Goal: Task Accomplishment & Management: Manage account settings

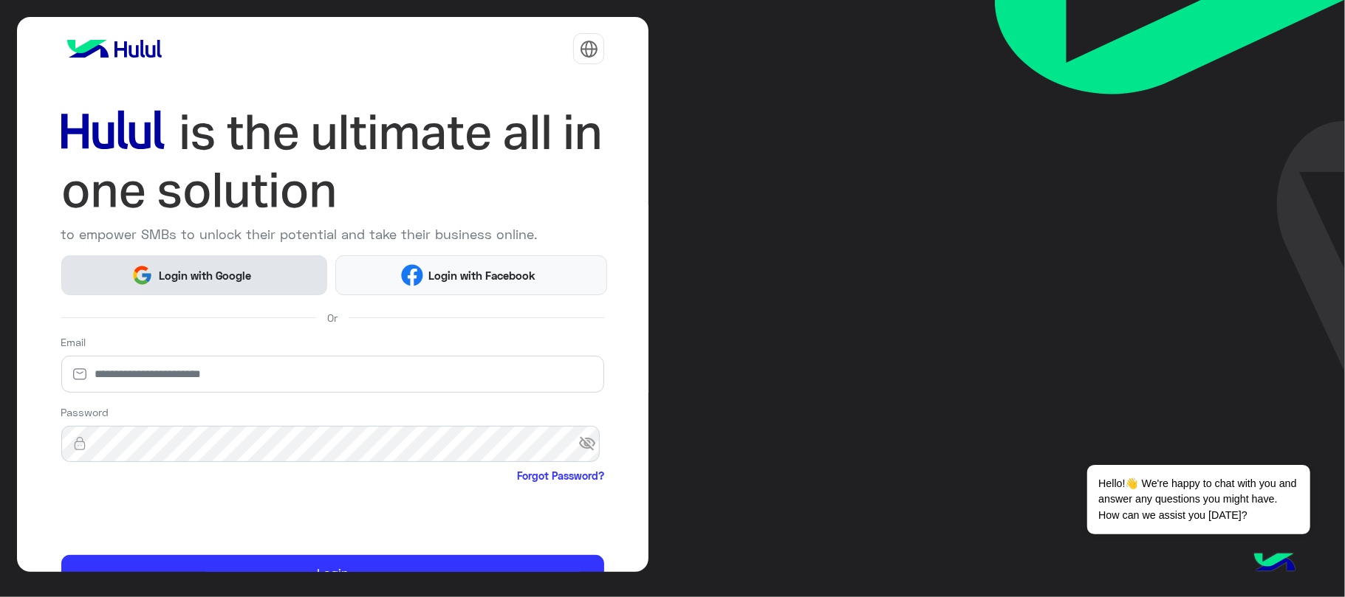
click at [278, 287] on button "Login with Google" at bounding box center [194, 275] width 266 height 39
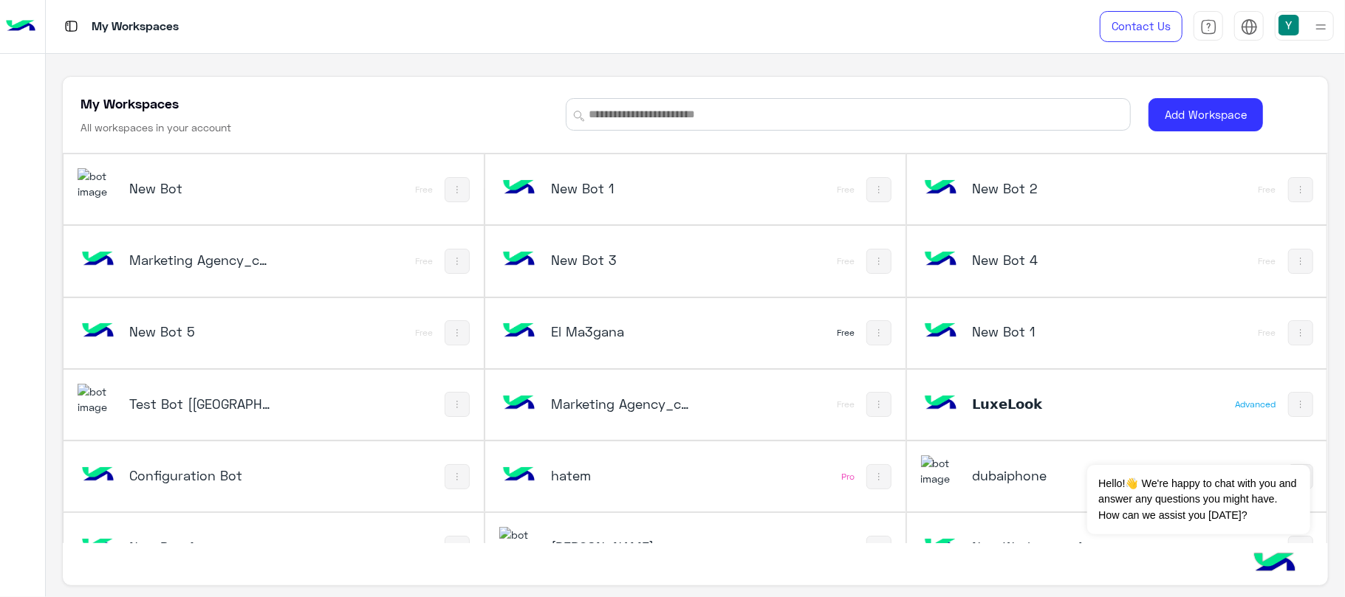
click at [190, 402] on h5 "Test Bot [[GEOGRAPHIC_DATA]]" at bounding box center [199, 404] width 141 height 18
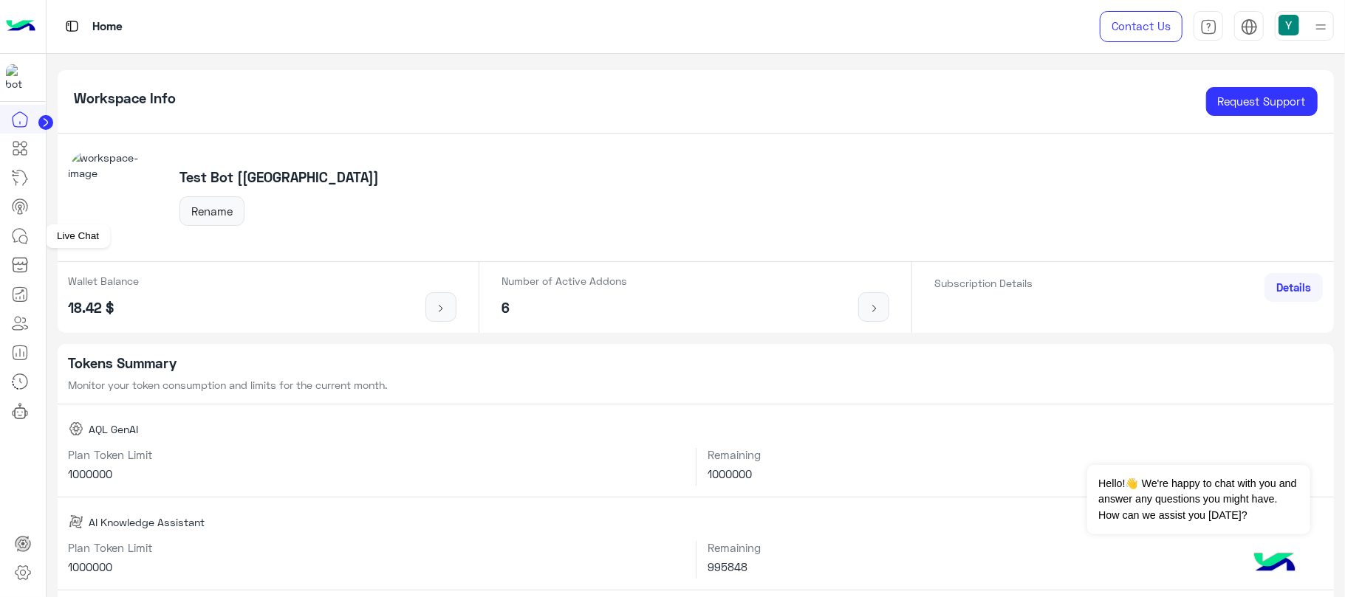
click at [19, 245] on icon at bounding box center [20, 236] width 18 height 18
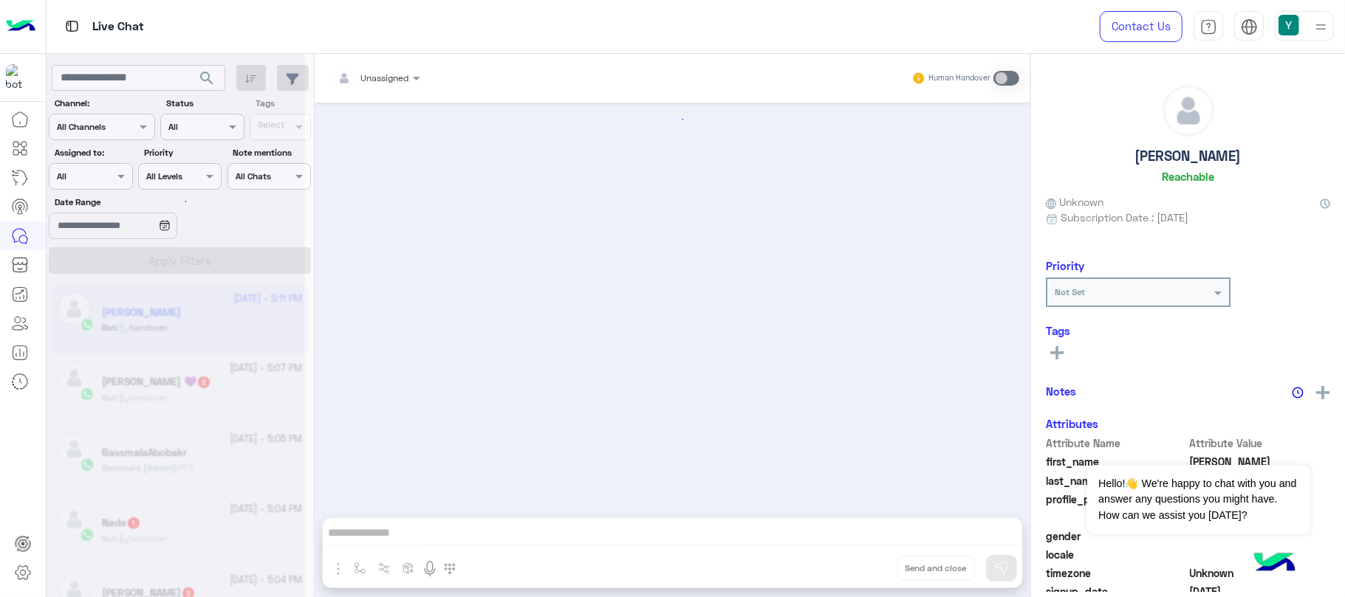
scroll to position [1849, 0]
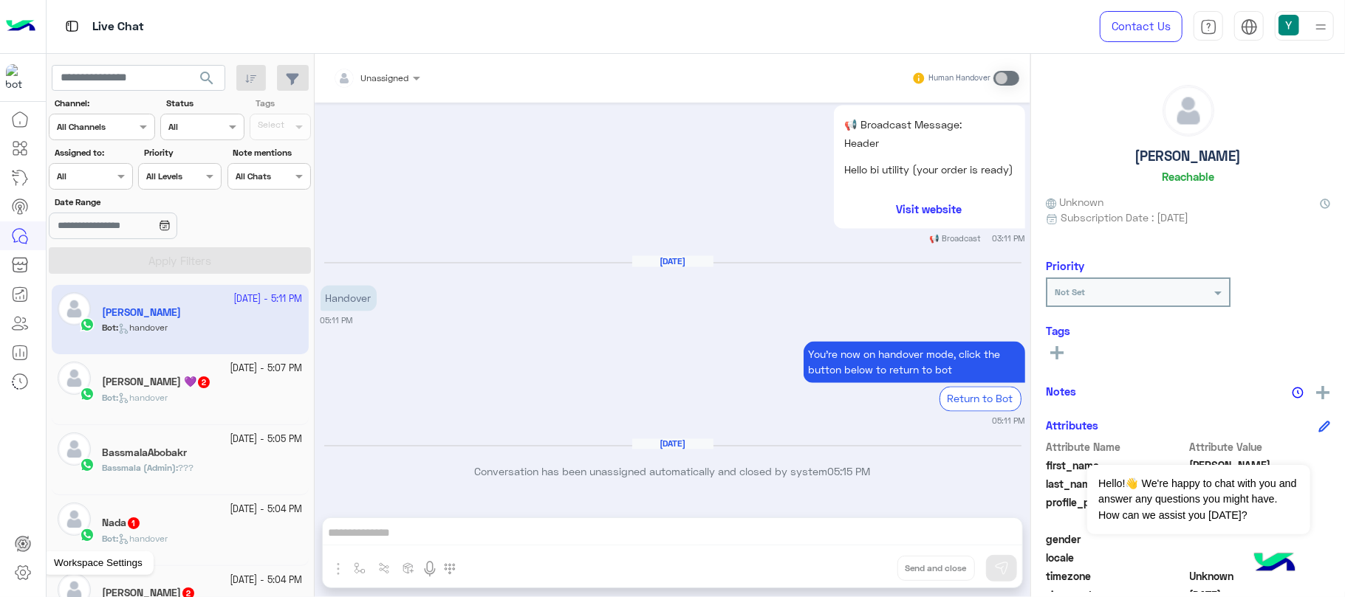
click at [21, 567] on icon at bounding box center [23, 573] width 15 height 14
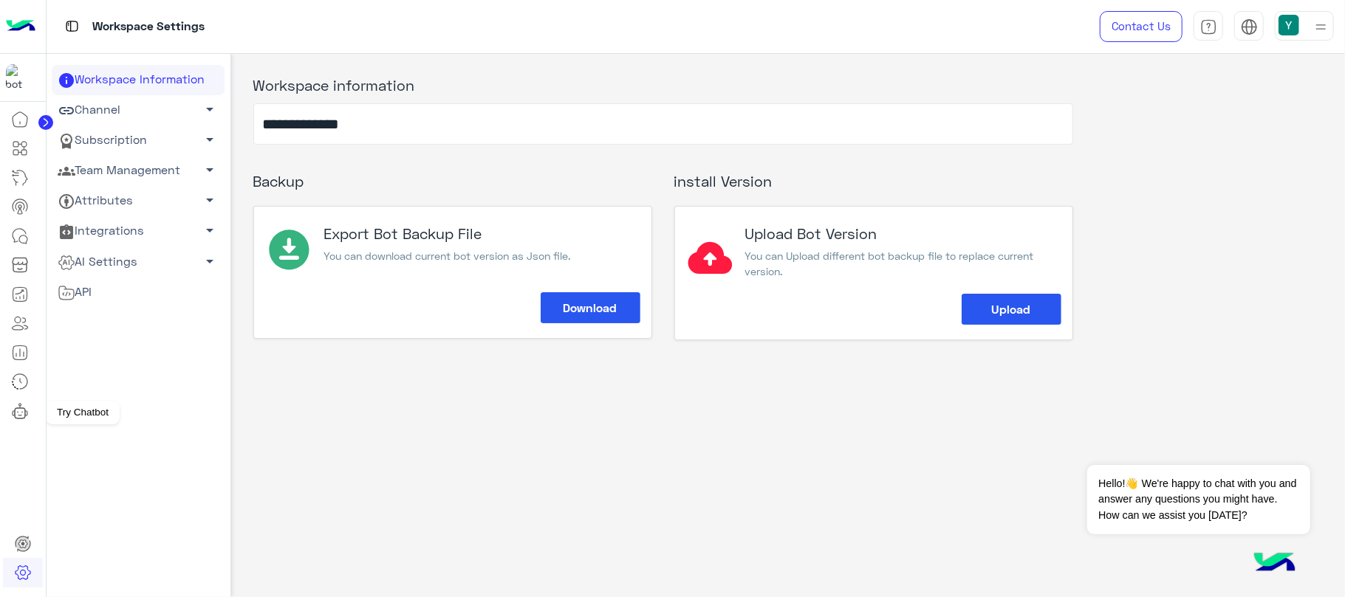
click at [22, 406] on icon at bounding box center [20, 411] width 18 height 18
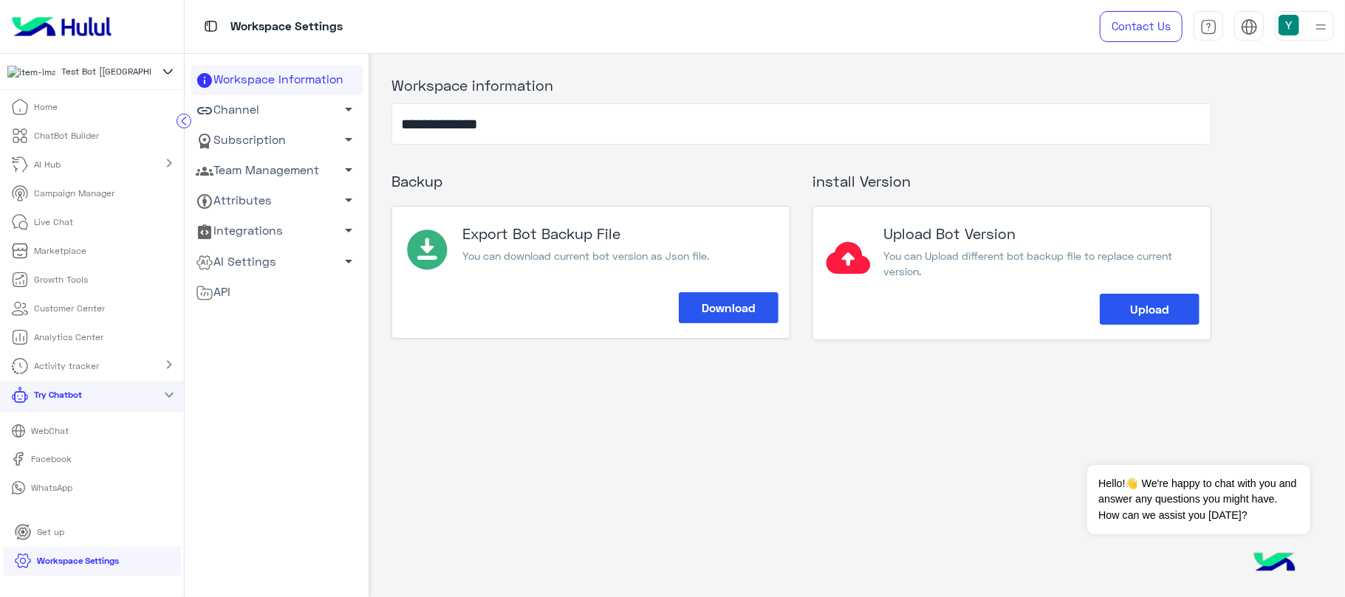
click at [66, 438] on p "WebChat" at bounding box center [50, 431] width 49 height 13
click at [35, 229] on p "Live Chat" at bounding box center [54, 222] width 39 height 13
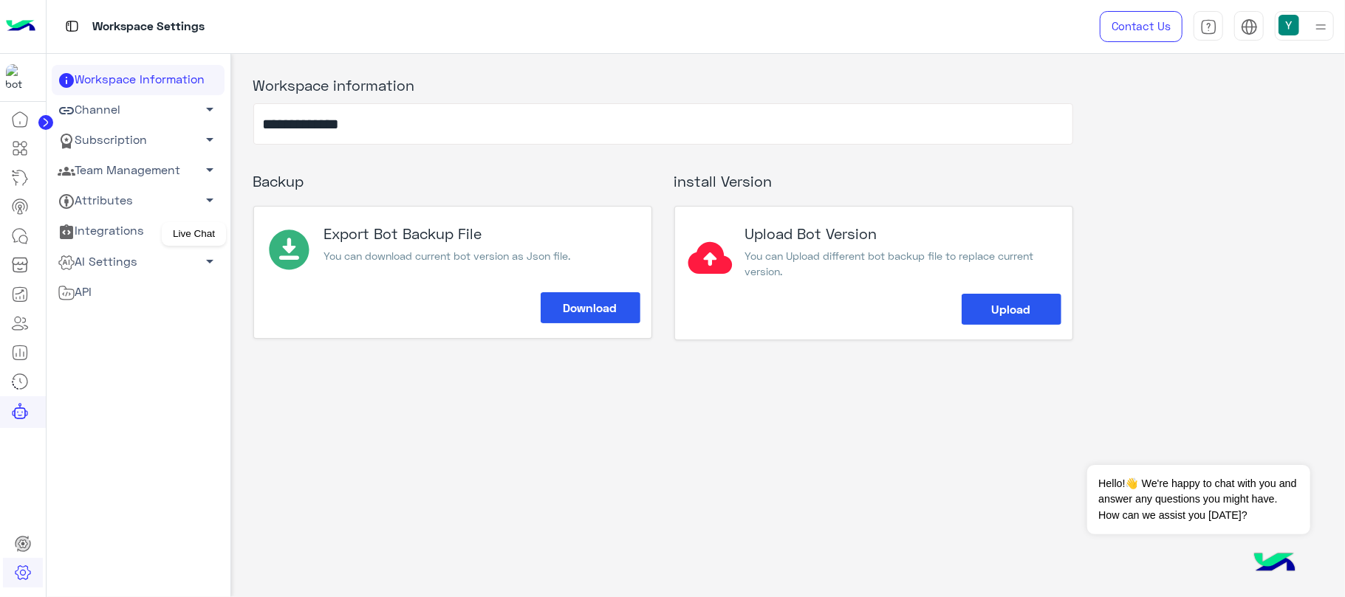
click at [22, 239] on icon at bounding box center [20, 236] width 18 height 18
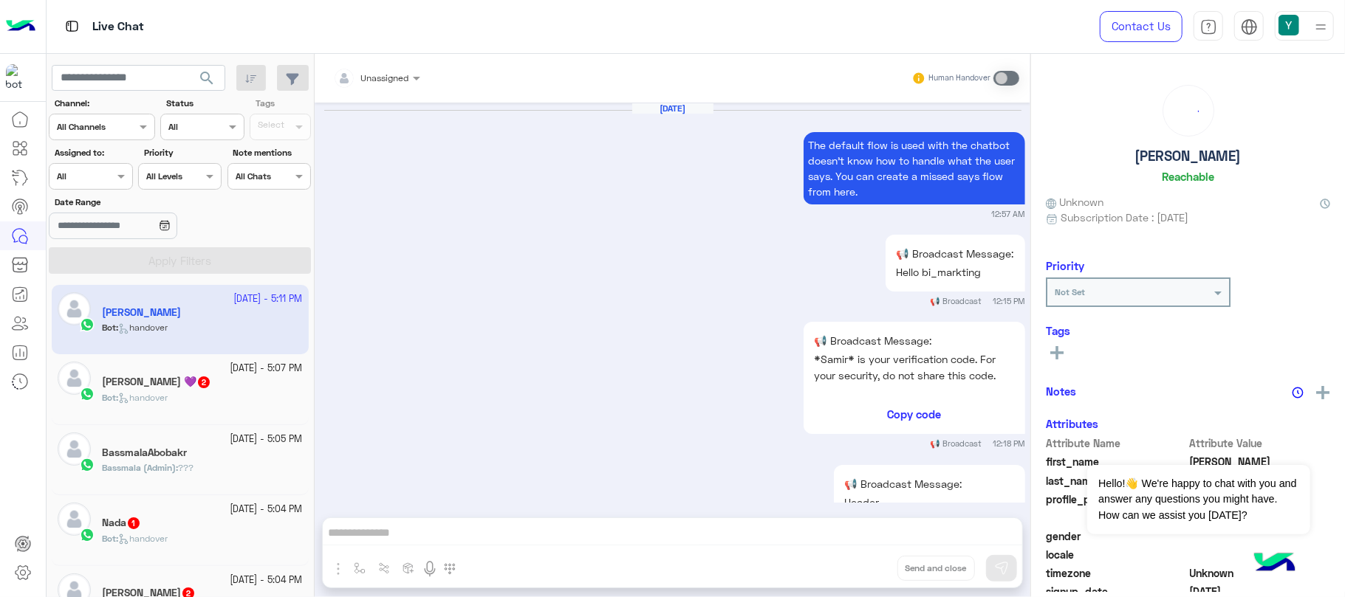
scroll to position [1849, 0]
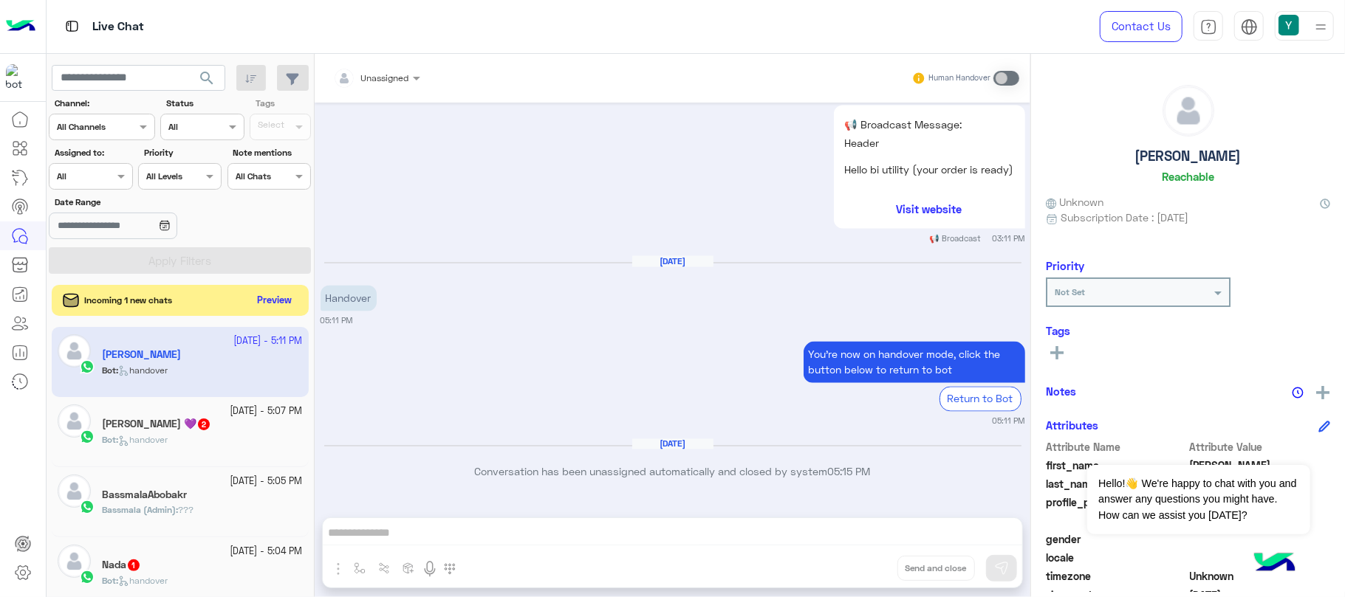
click at [275, 304] on button "Preview" at bounding box center [275, 301] width 46 height 20
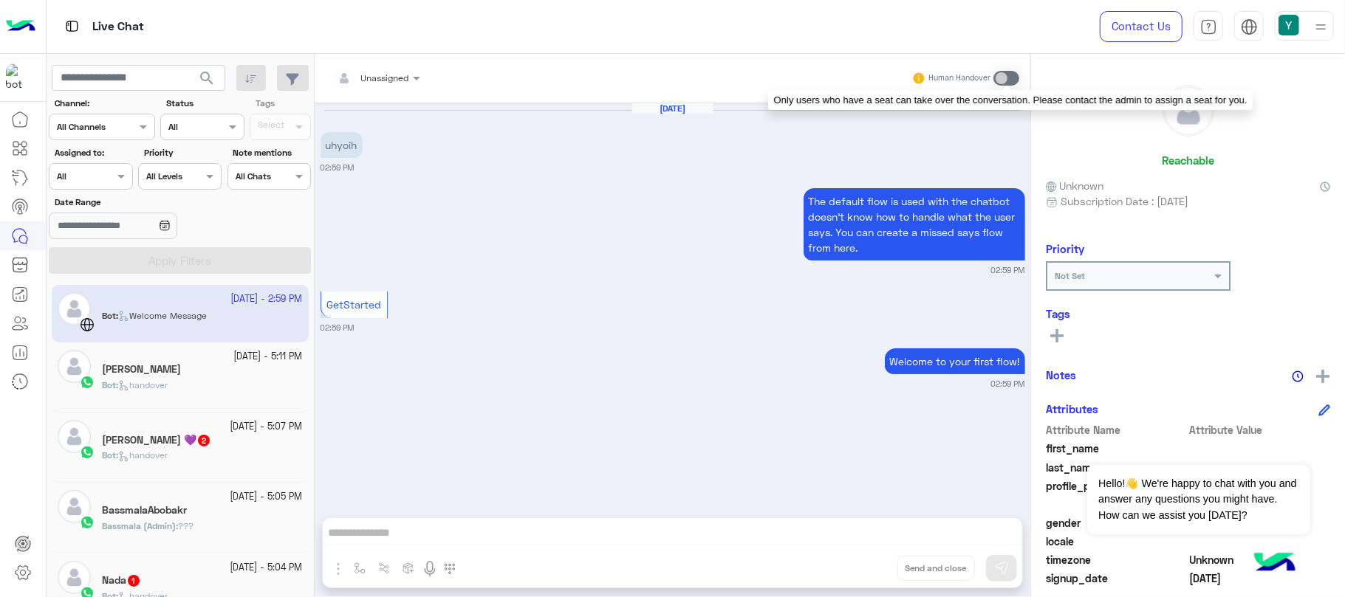
click at [1009, 77] on span at bounding box center [1006, 78] width 26 height 15
click at [1008, 77] on span at bounding box center [1006, 78] width 26 height 15
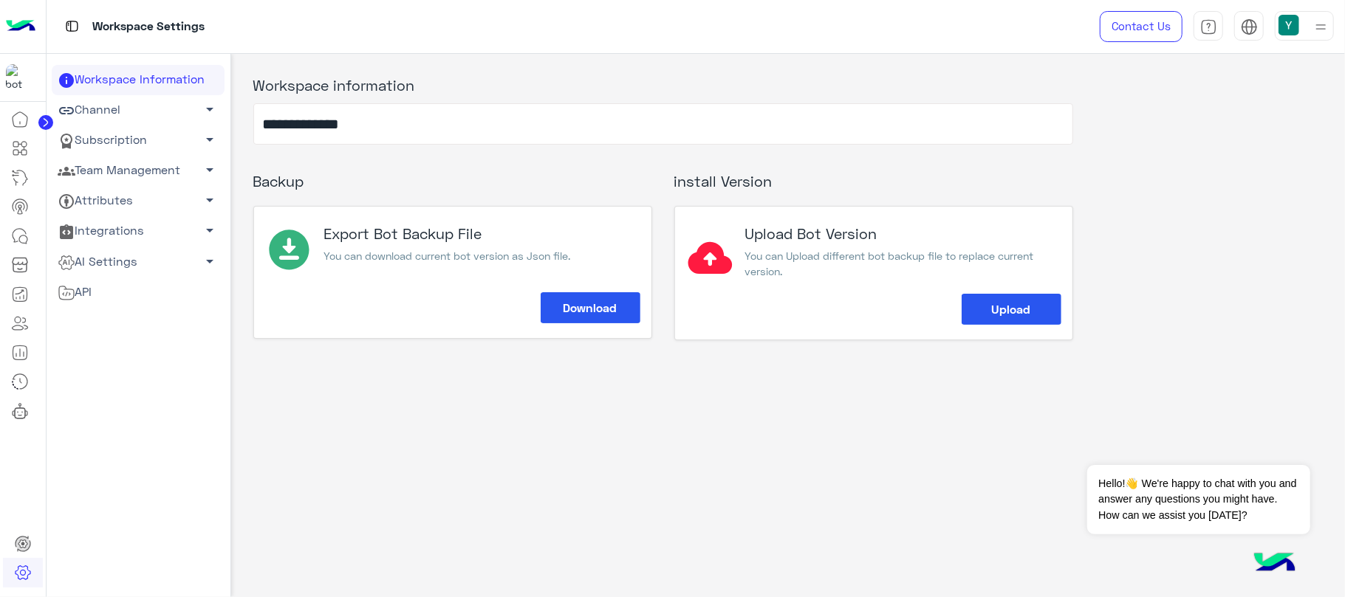
click at [143, 163] on link "Team Management arrow_drop_down" at bounding box center [138, 171] width 173 height 30
click at [121, 181] on link "Team Management arrow_drop_up" at bounding box center [138, 171] width 173 height 30
click at [151, 160] on link "Team Management arrow_drop_down" at bounding box center [138, 171] width 173 height 30
click at [140, 198] on link "Team Members" at bounding box center [138, 199] width 173 height 26
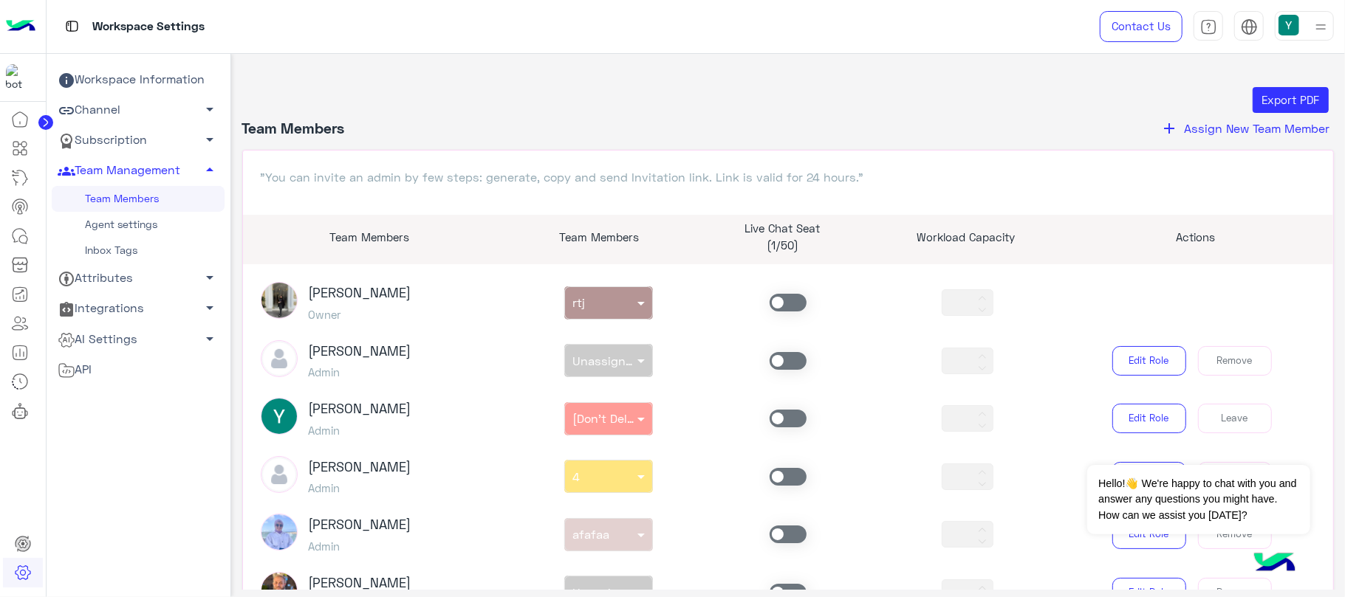
click at [792, 417] on span at bounding box center [788, 419] width 37 height 18
type input "*"
type input "**"
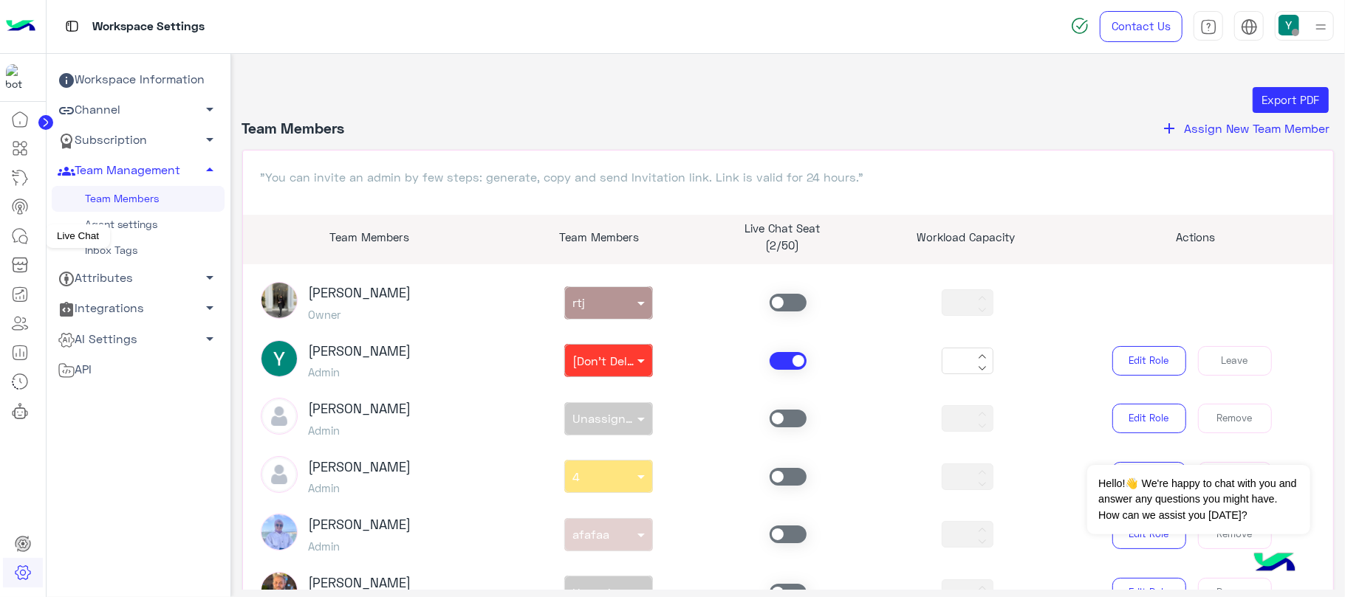
click at [27, 234] on icon at bounding box center [20, 236] width 18 height 18
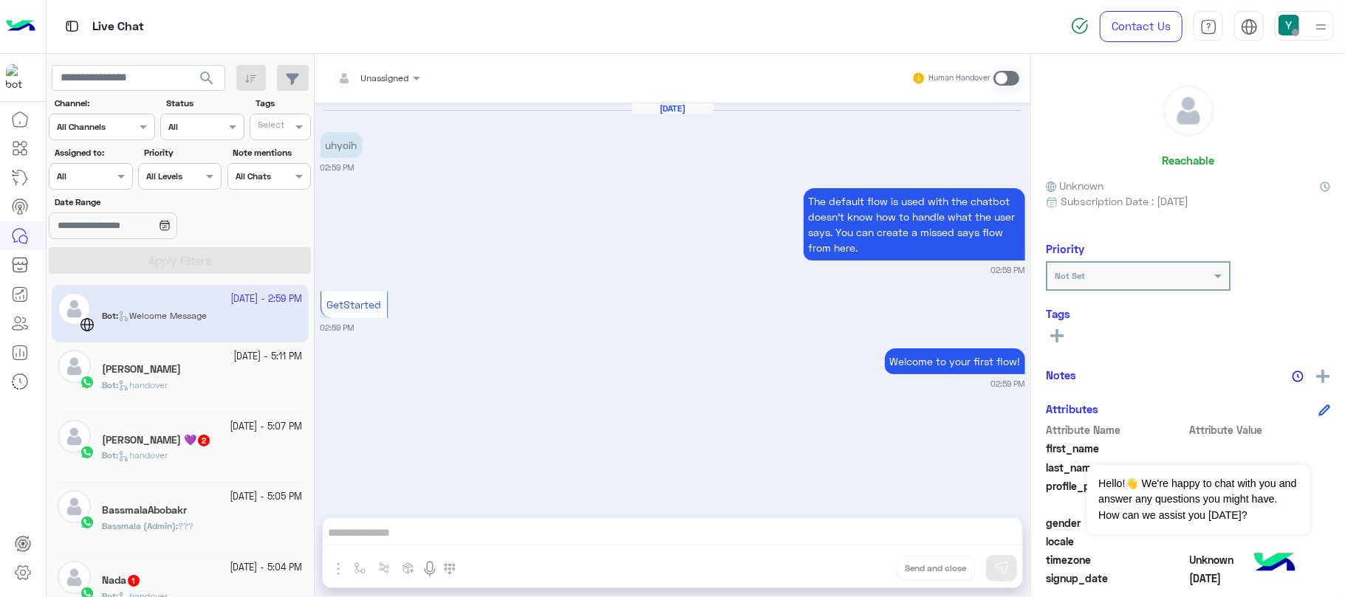
click at [1008, 83] on span at bounding box center [1006, 78] width 26 height 15
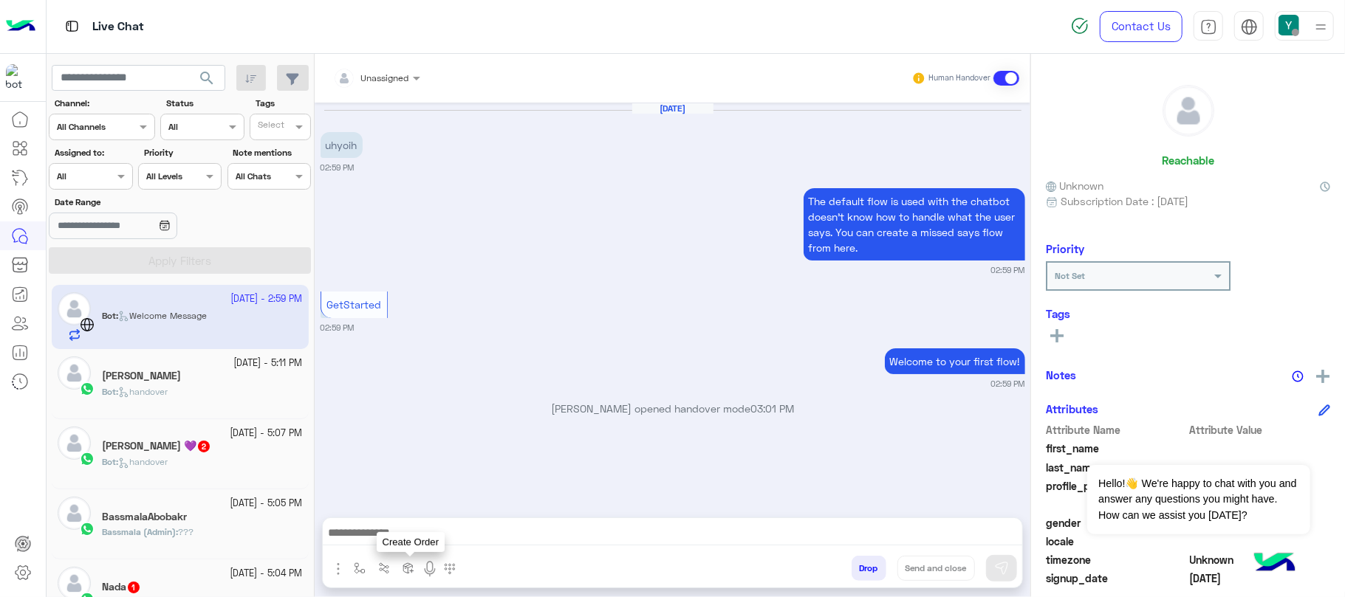
click at [411, 574] on img at bounding box center [408, 569] width 12 height 12
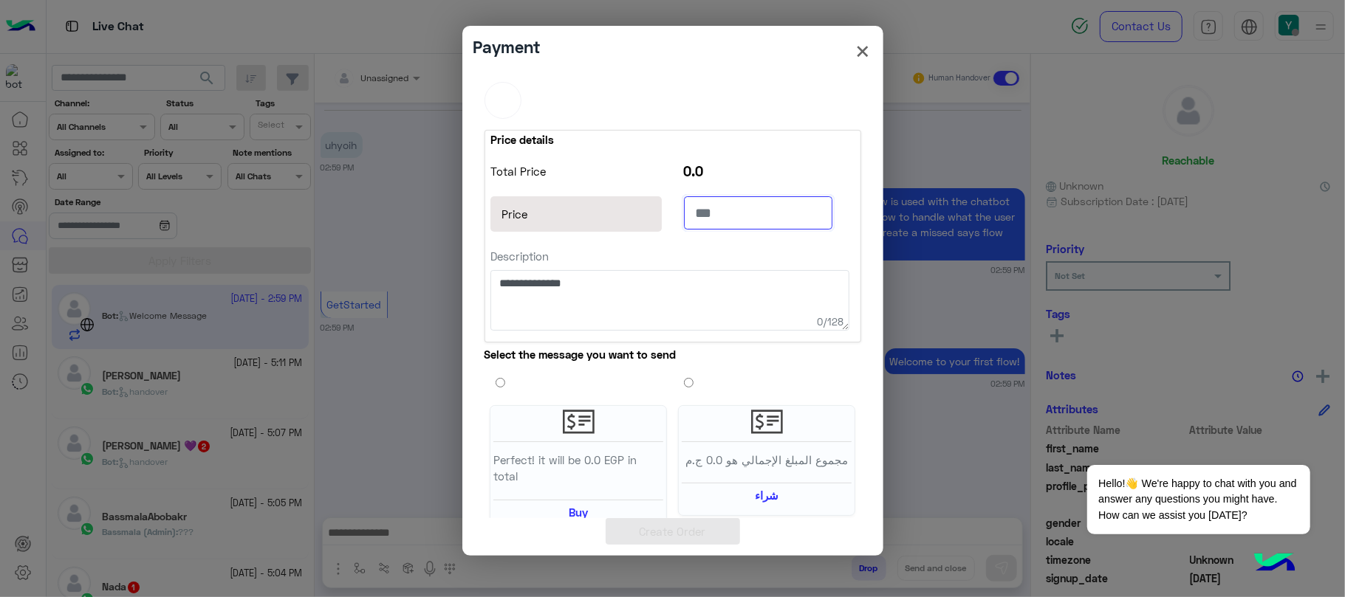
click at [710, 229] on input "text" at bounding box center [758, 212] width 149 height 33
type input "**"
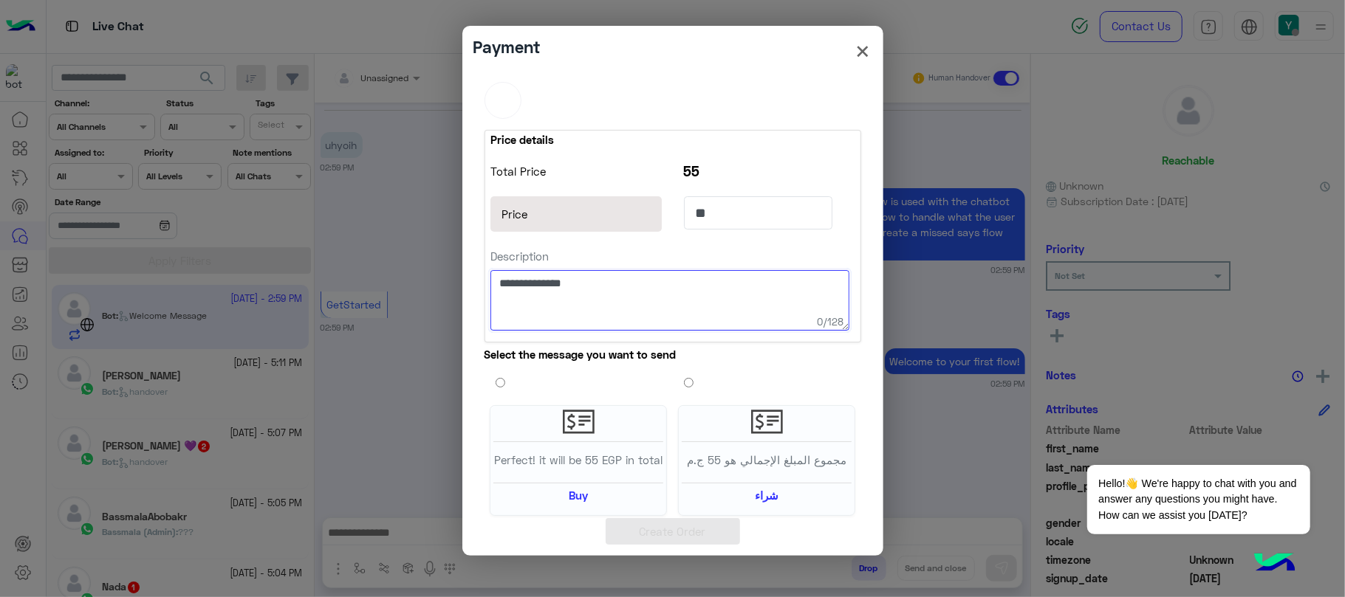
click at [634, 302] on textarea "Description" at bounding box center [669, 300] width 359 height 60
click at [633, 305] on textarea "Description" at bounding box center [669, 300] width 359 height 60
type textarea "*******"
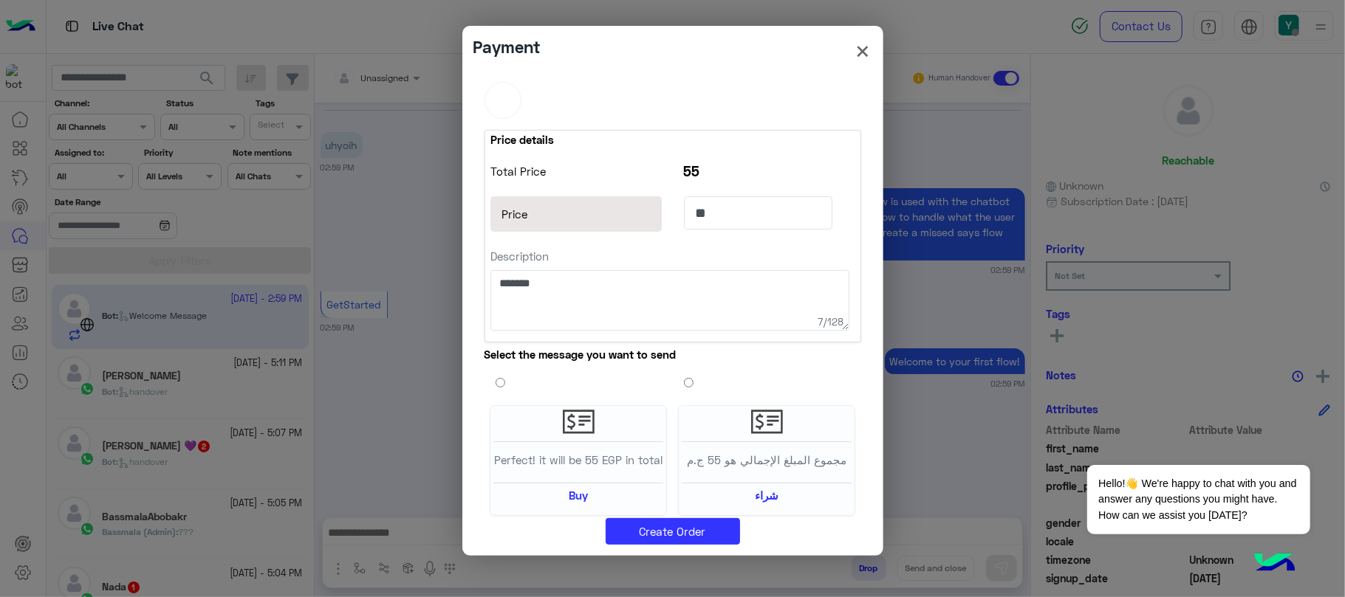
click at [651, 515] on label "Perfect! it will be 55 EGP in total Buy" at bounding box center [578, 460] width 177 height 111
click at [657, 527] on button "Create Order" at bounding box center [673, 531] width 134 height 27
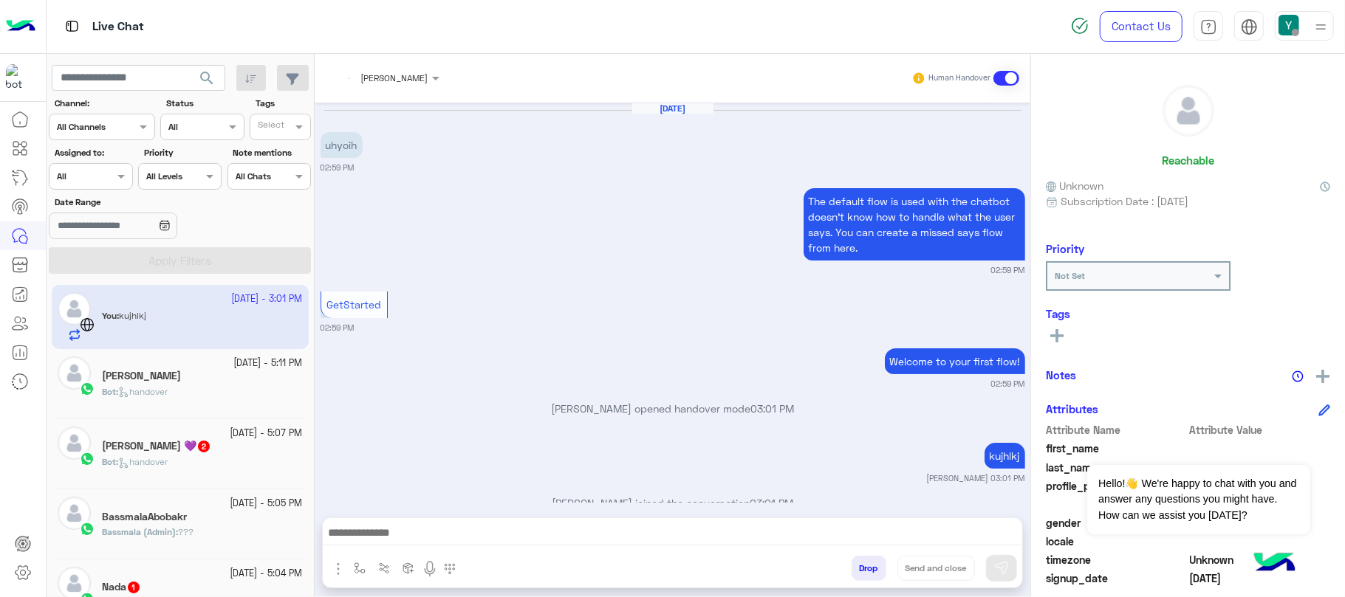
scroll to position [254, 0]
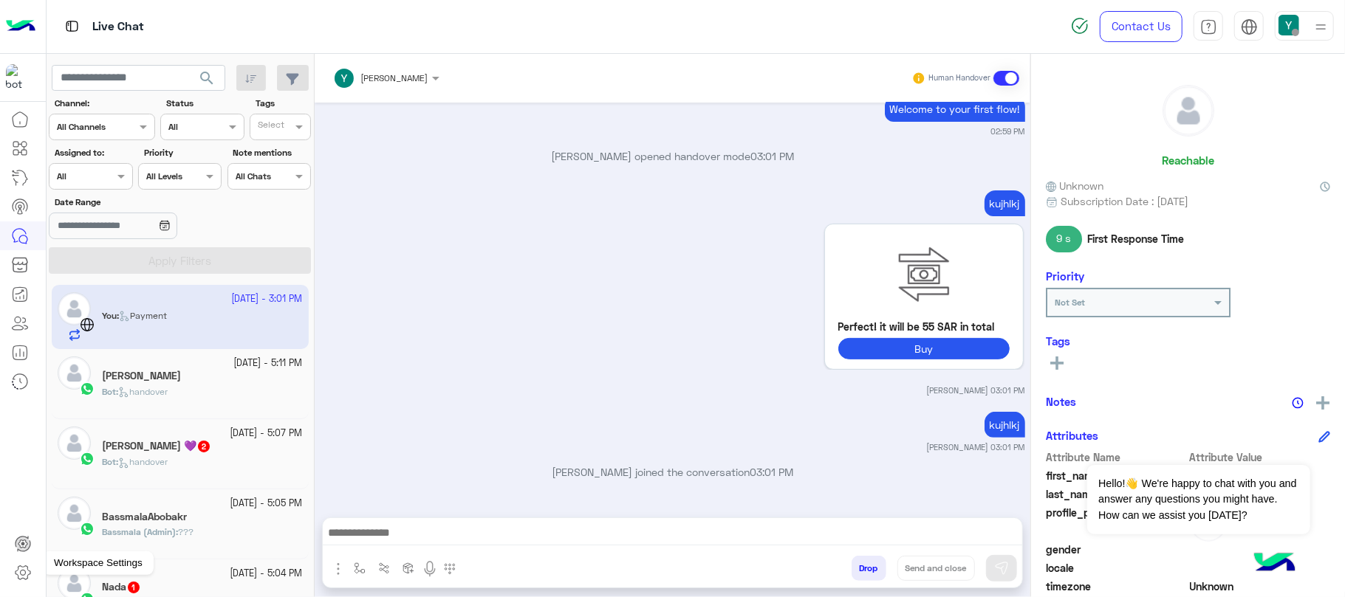
click at [28, 575] on icon at bounding box center [23, 573] width 18 height 18
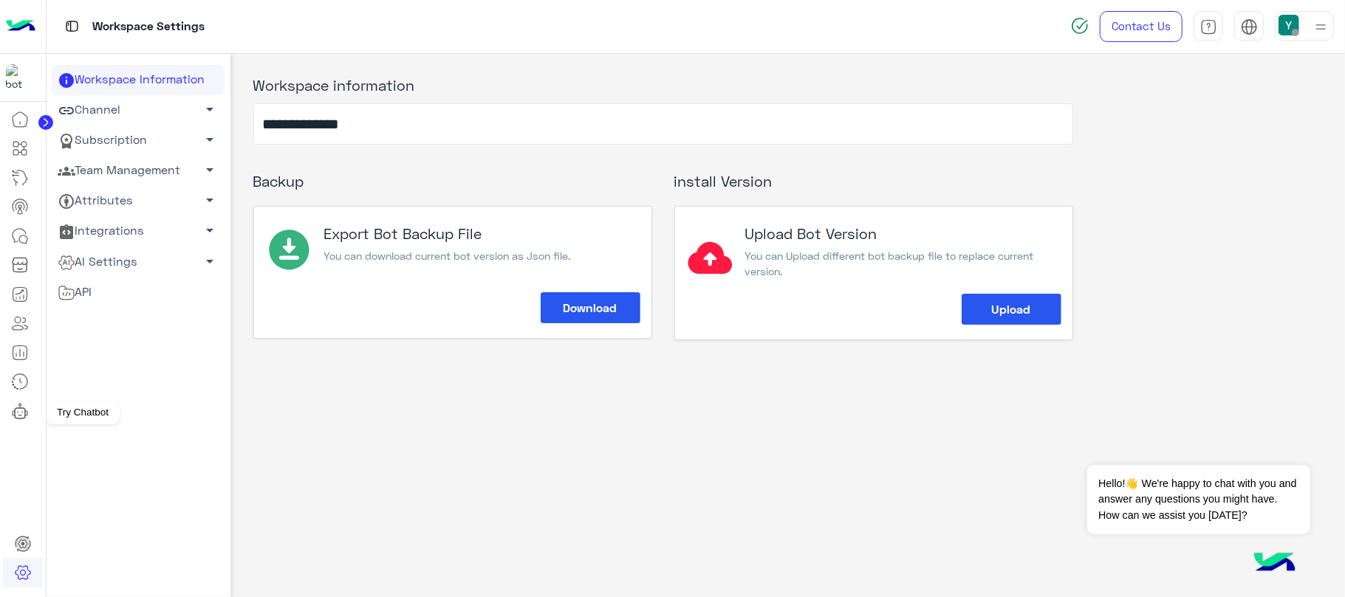
click at [22, 422] on link at bounding box center [20, 412] width 40 height 30
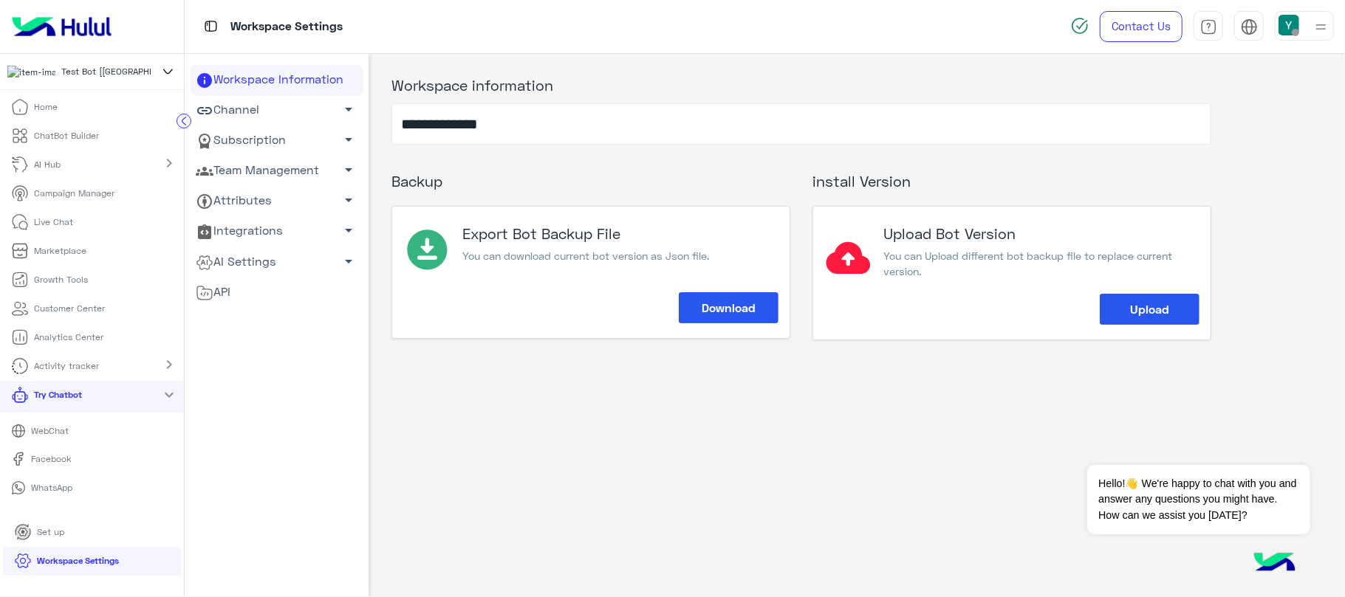
click at [49, 501] on link "WhatsApp" at bounding box center [92, 489] width 184 height 26
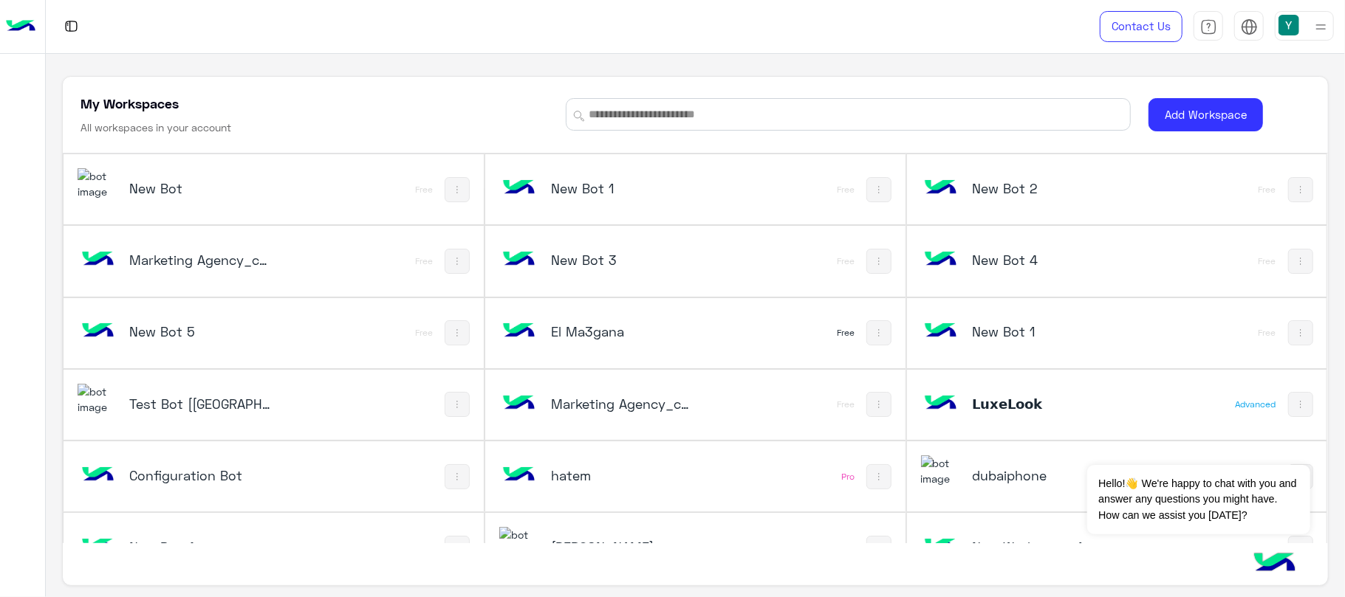
click at [162, 397] on h5 "Test Bot [[GEOGRAPHIC_DATA]]" at bounding box center [199, 404] width 141 height 18
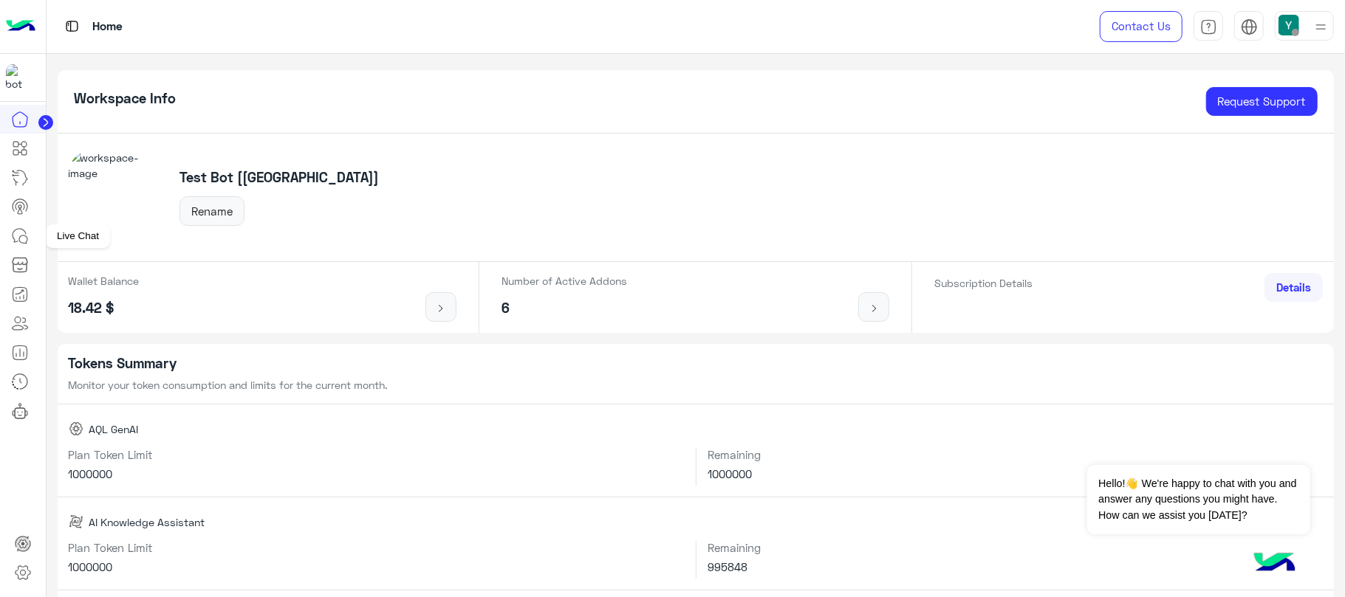
click at [15, 229] on icon at bounding box center [20, 236] width 18 height 18
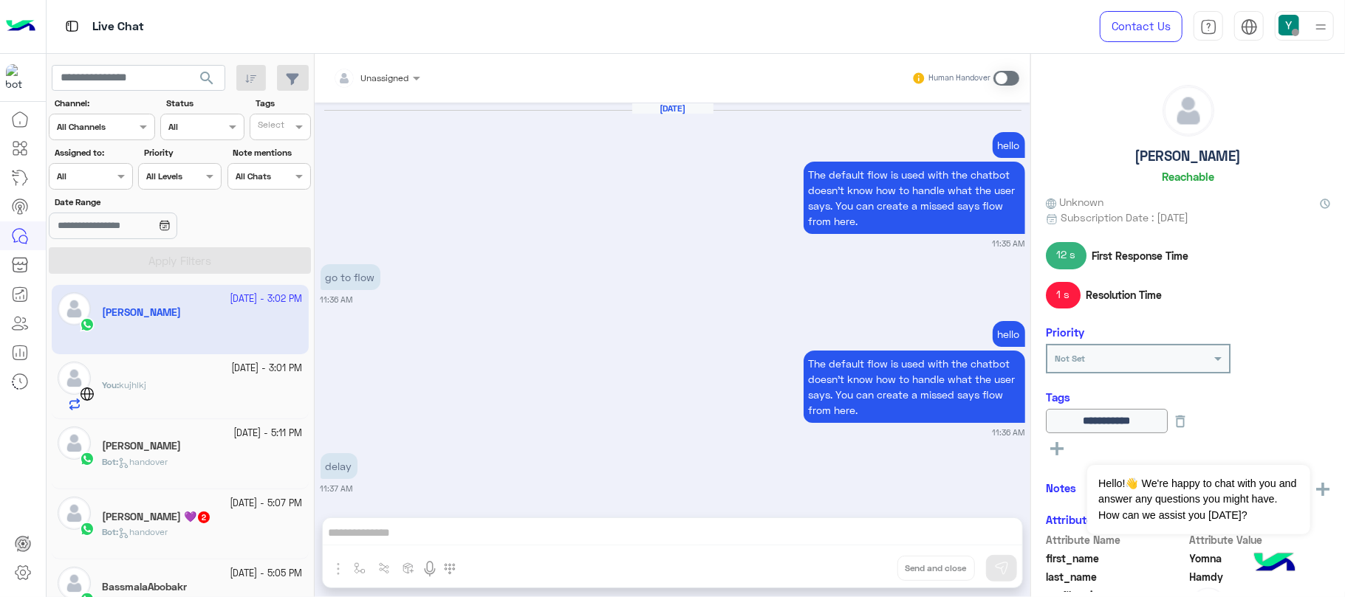
scroll to position [1411, 0]
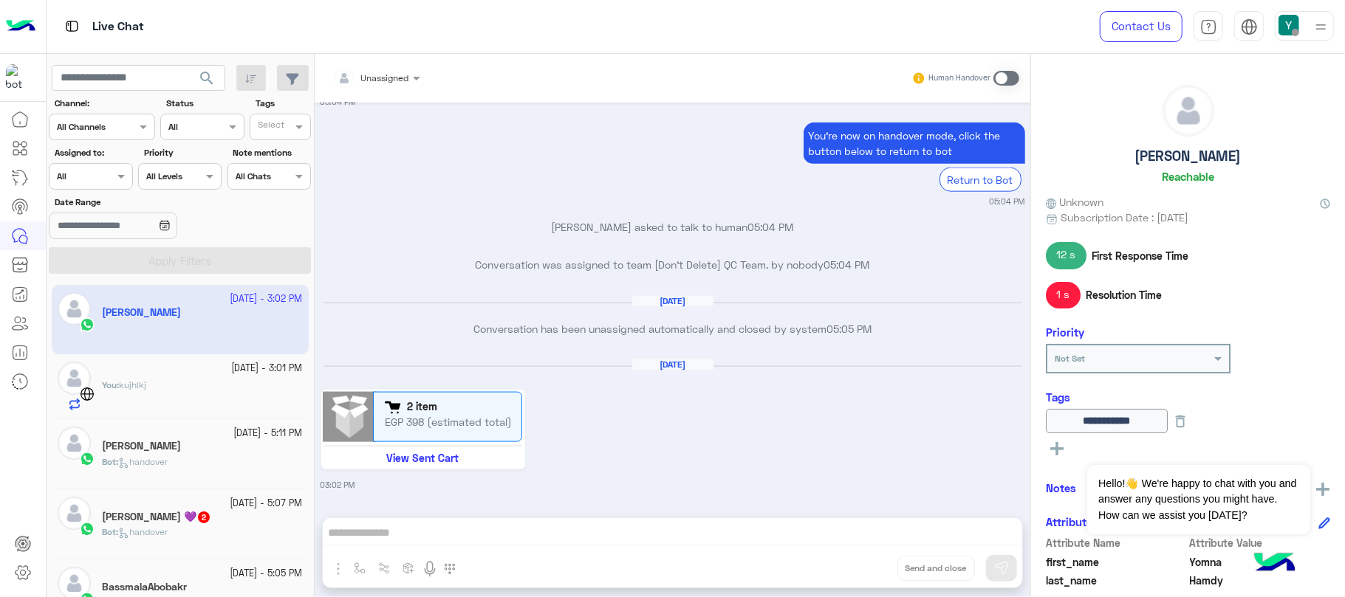
click at [257, 320] on app-inbox-user "[DATE] - 3:02 PM [PERSON_NAME]" at bounding box center [180, 319] width 257 height 69
click at [232, 373] on small "[DATE] - 3:01 PM" at bounding box center [267, 369] width 71 height 14
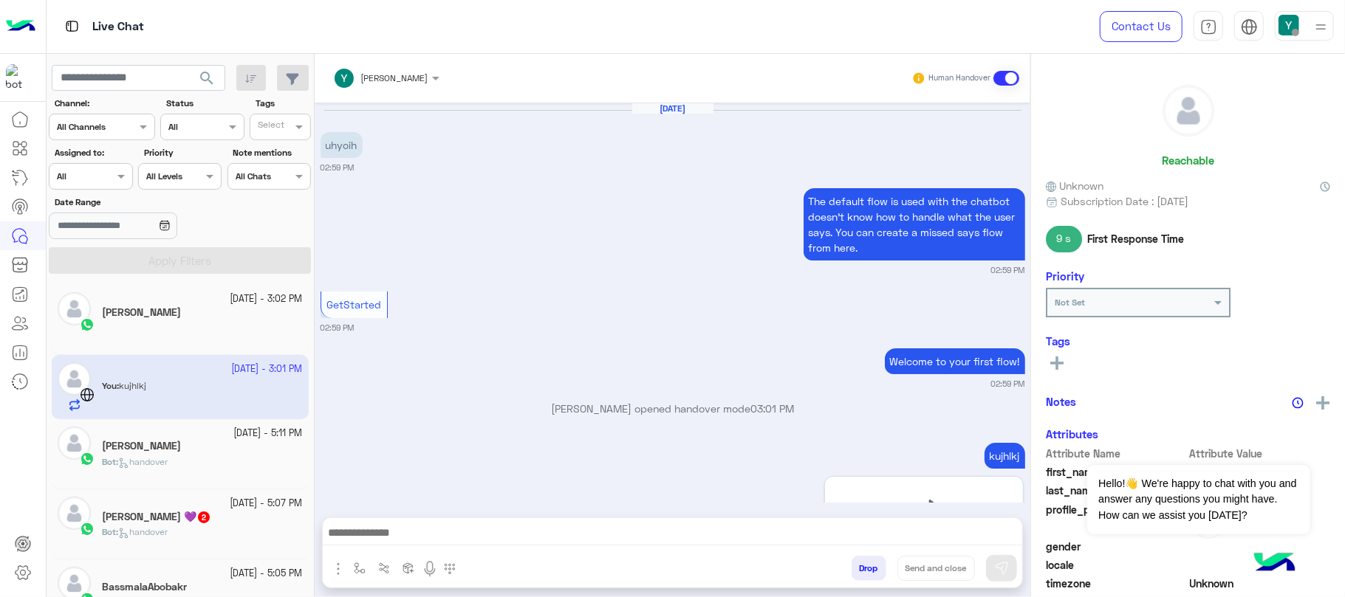
scroll to position [254, 0]
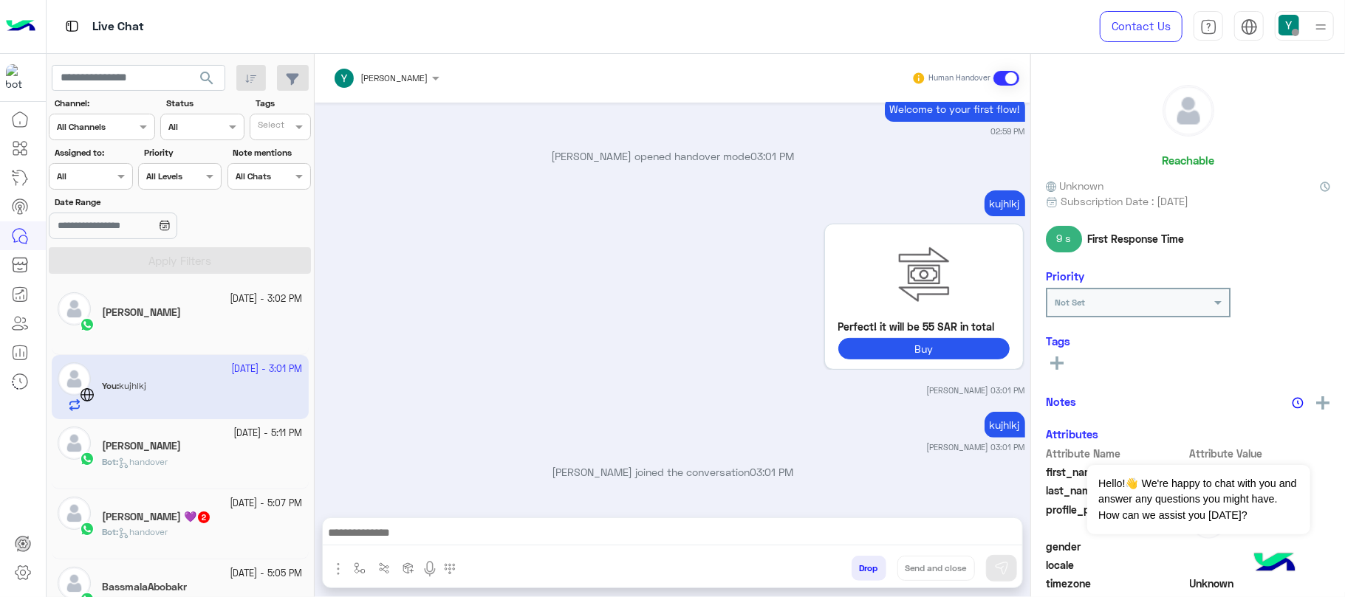
click at [247, 300] on small "[DATE] - 3:02 PM" at bounding box center [266, 299] width 72 height 14
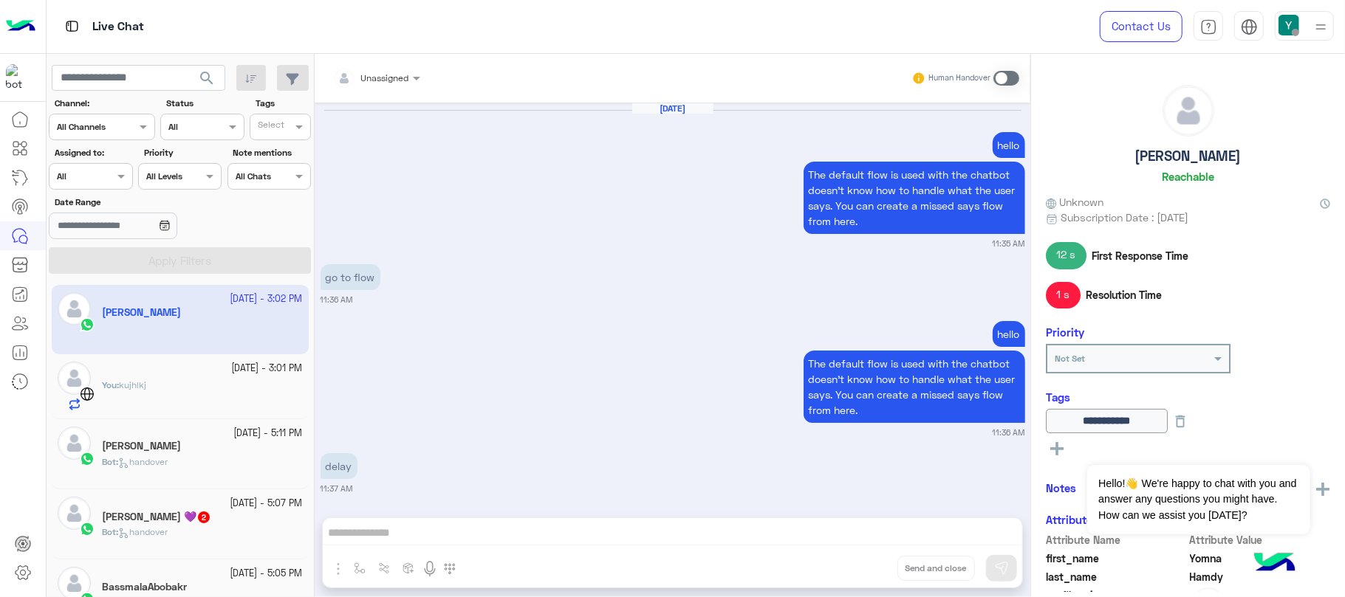
scroll to position [1411, 0]
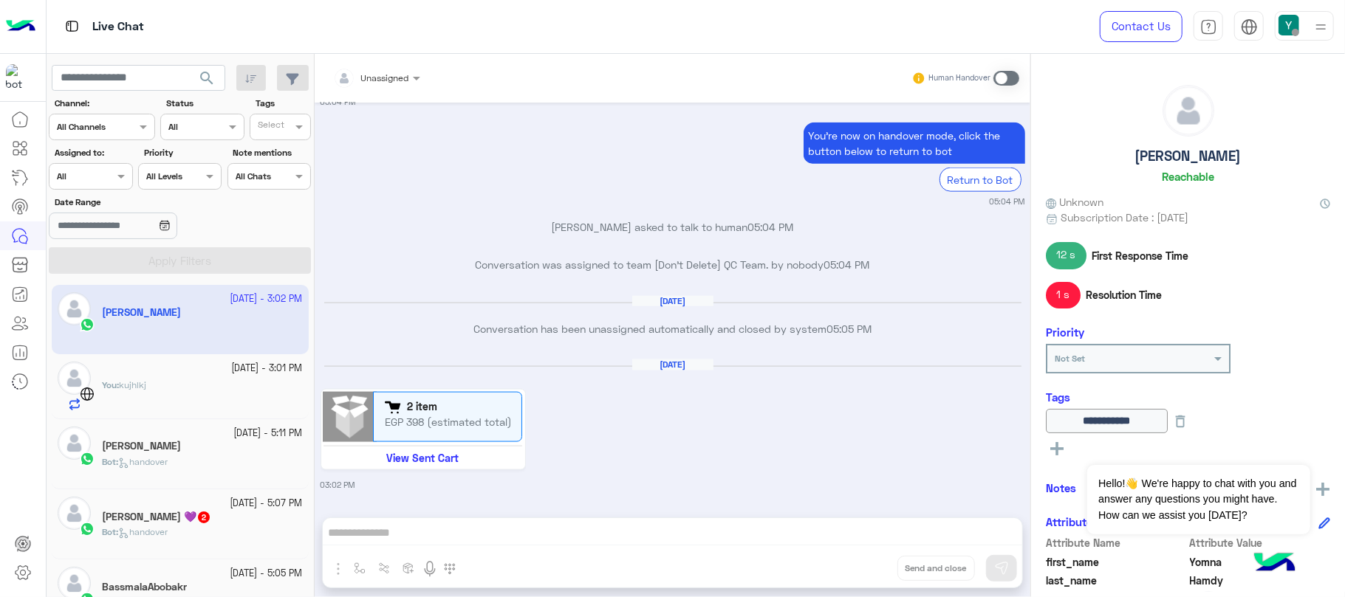
click at [1010, 87] on div "Human Handover" at bounding box center [965, 78] width 109 height 27
click at [1010, 86] on div "Human Handover" at bounding box center [965, 78] width 109 height 27
click at [1012, 72] on span at bounding box center [1006, 78] width 26 height 15
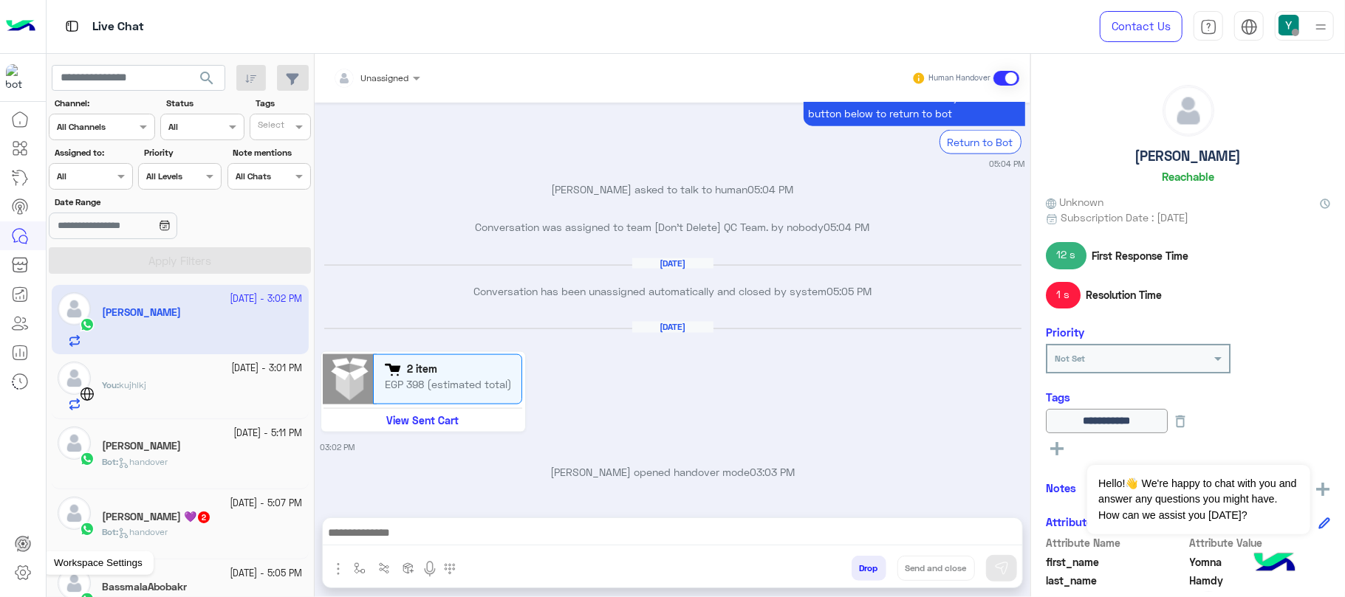
click at [27, 565] on icon at bounding box center [23, 573] width 18 height 18
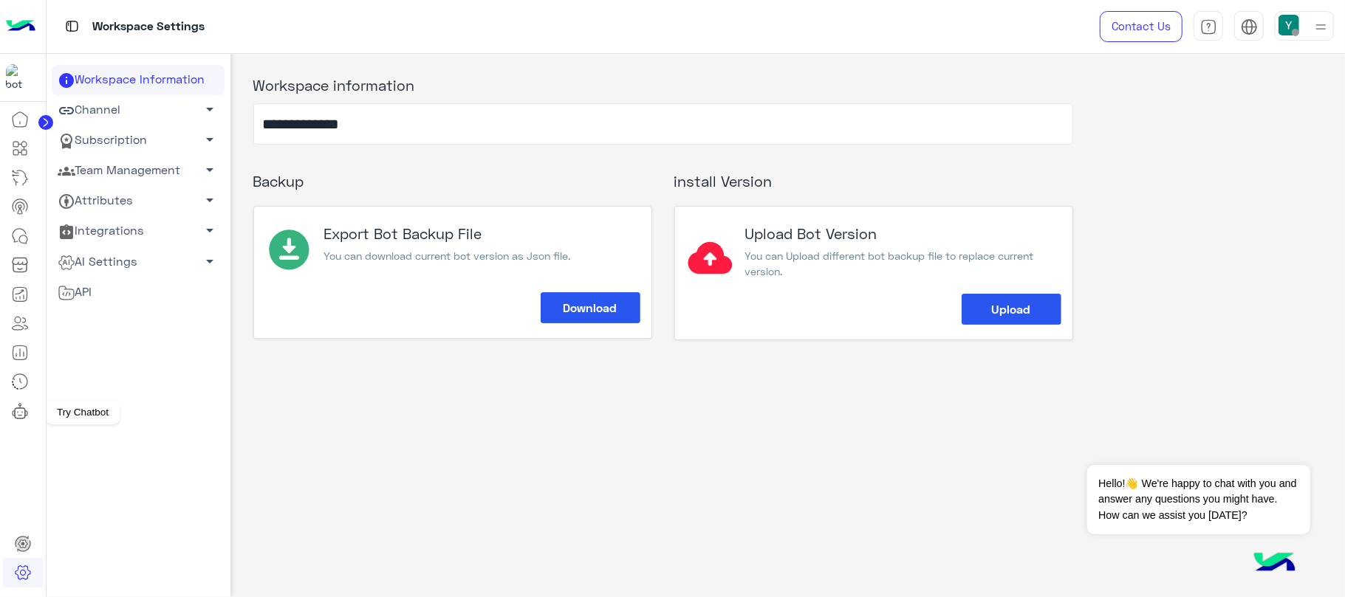
click at [27, 417] on icon at bounding box center [20, 411] width 18 height 18
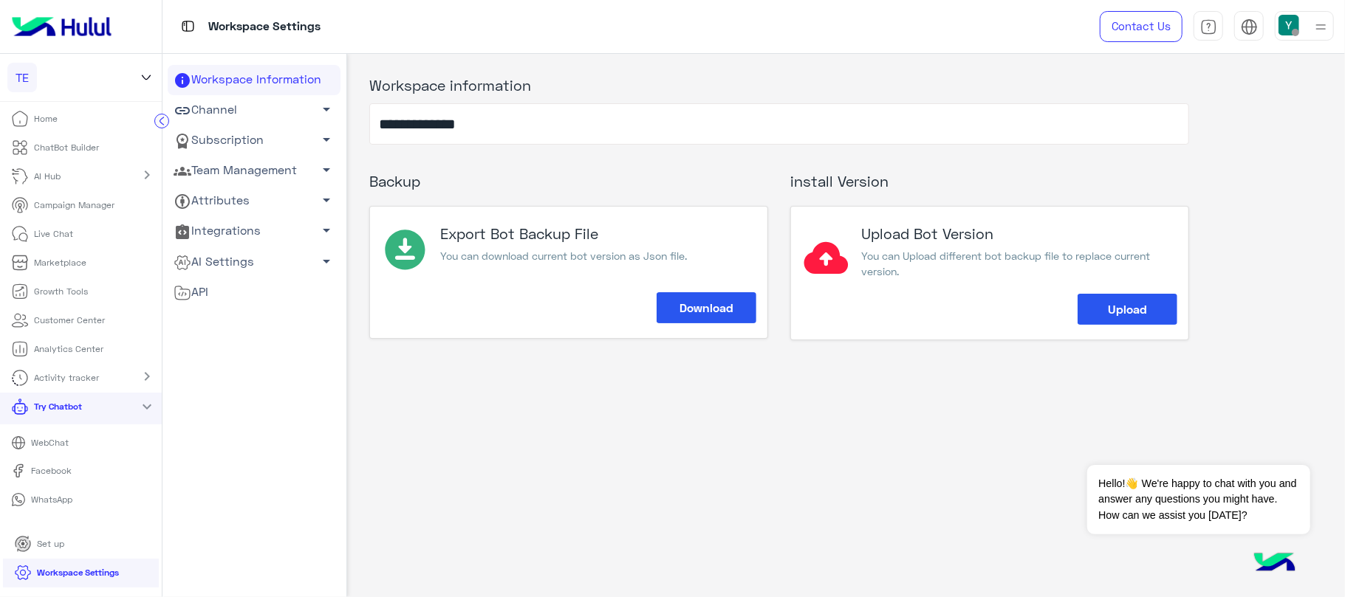
click at [45, 498] on p "WhatsApp" at bounding box center [52, 499] width 52 height 13
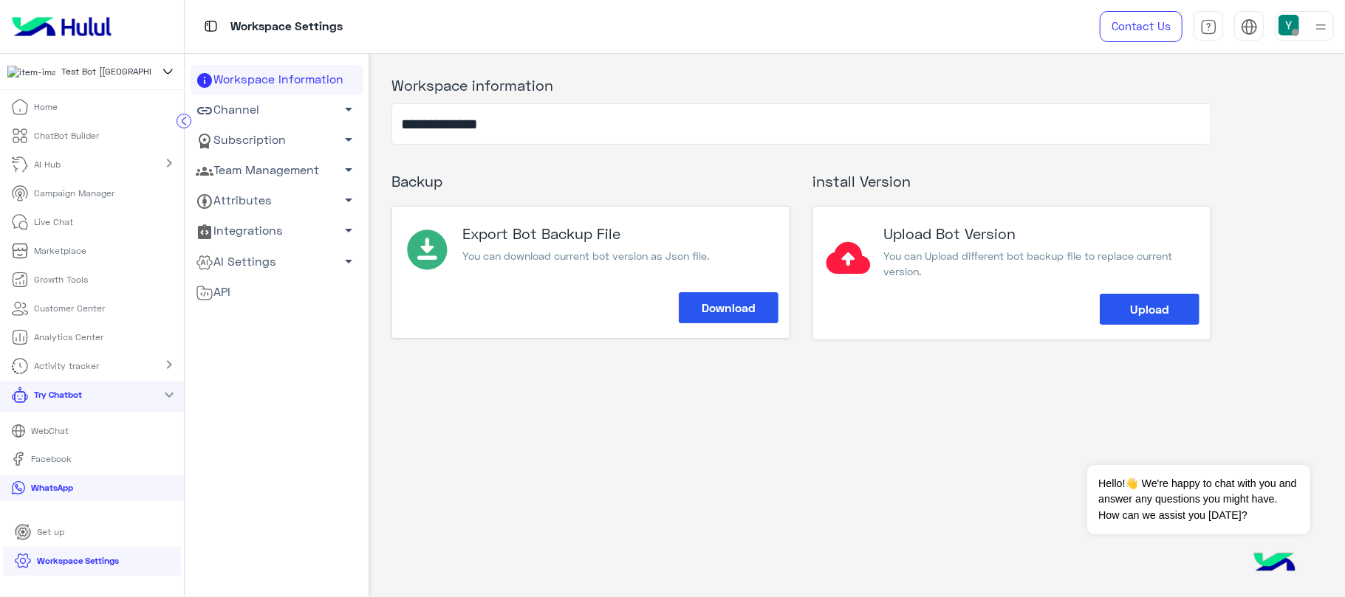
click at [60, 229] on p "Live Chat" at bounding box center [54, 222] width 39 height 13
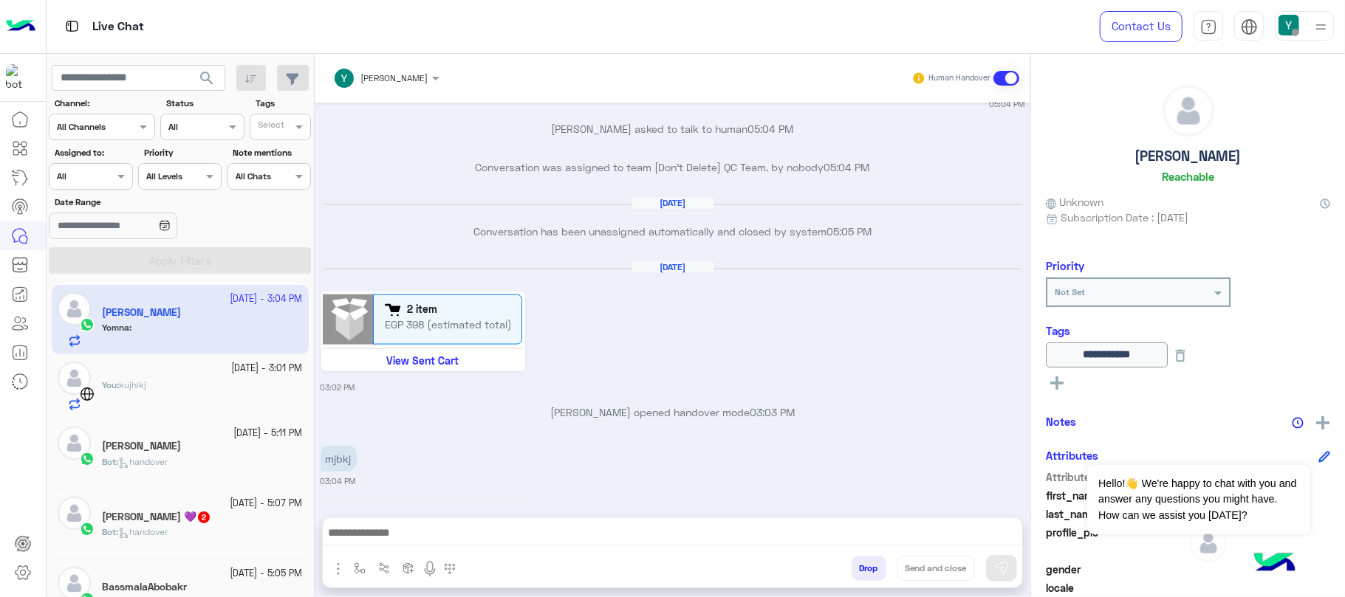
scroll to position [1490, 0]
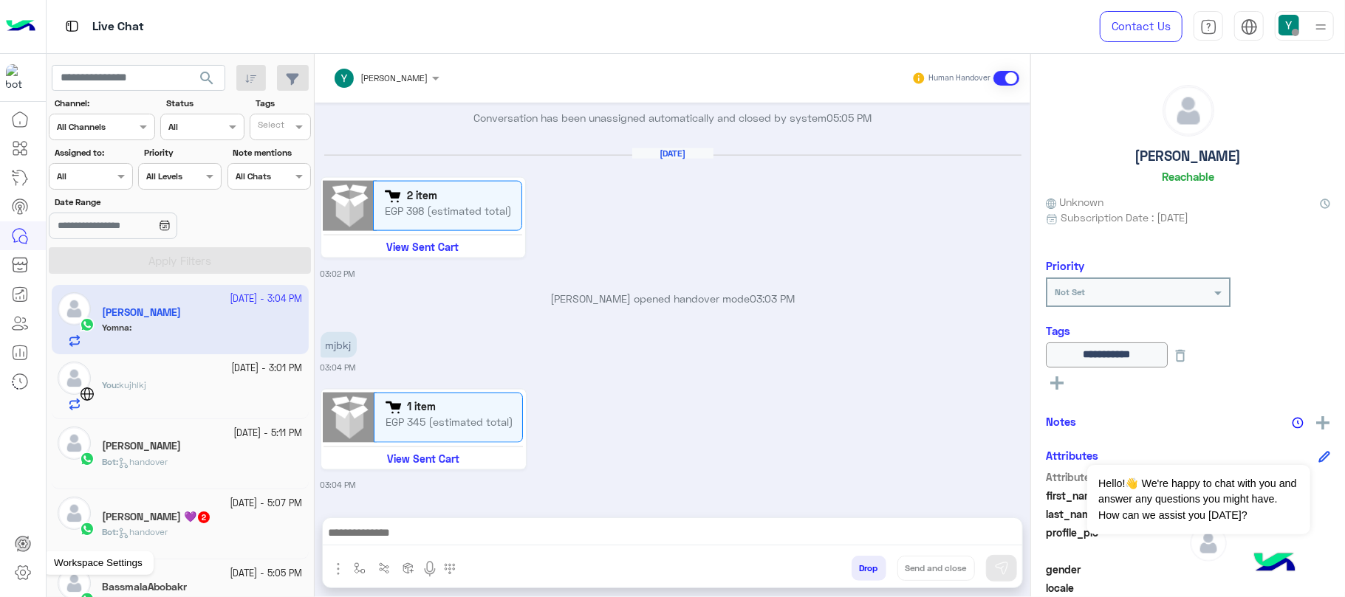
click at [28, 579] on icon at bounding box center [23, 573] width 18 height 18
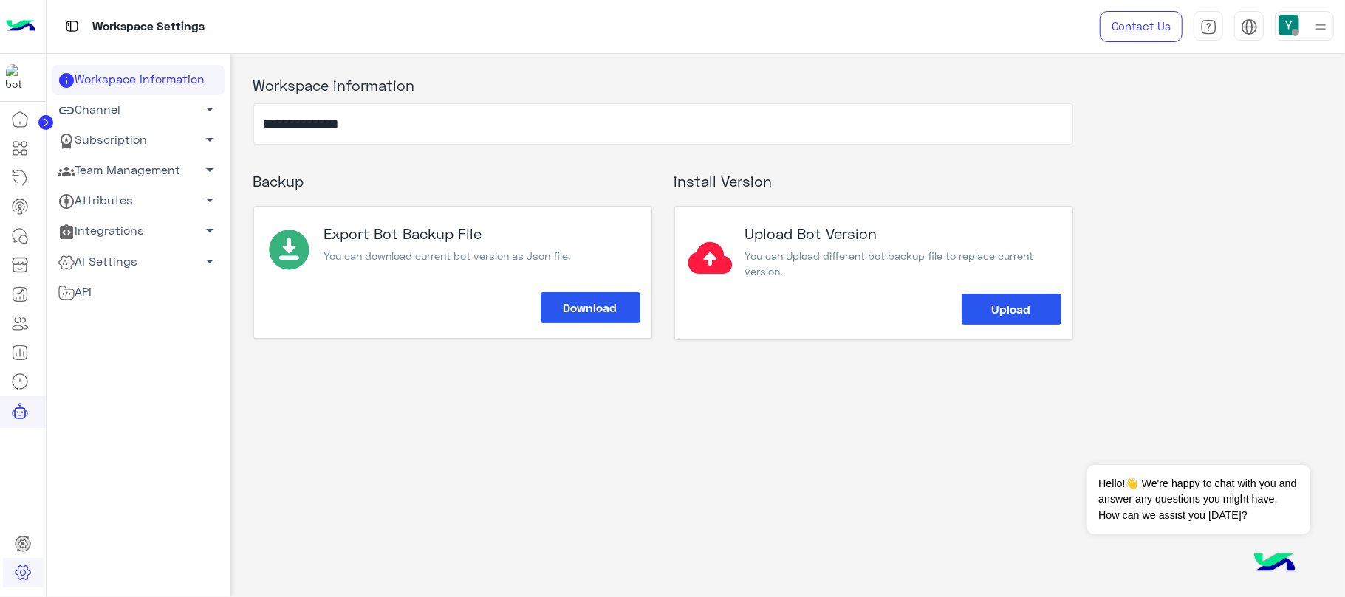
click at [108, 252] on link "AI Settings arrow_drop_down" at bounding box center [138, 262] width 173 height 30
click at [96, 172] on link "Team Management arrow_drop_down" at bounding box center [138, 171] width 173 height 30
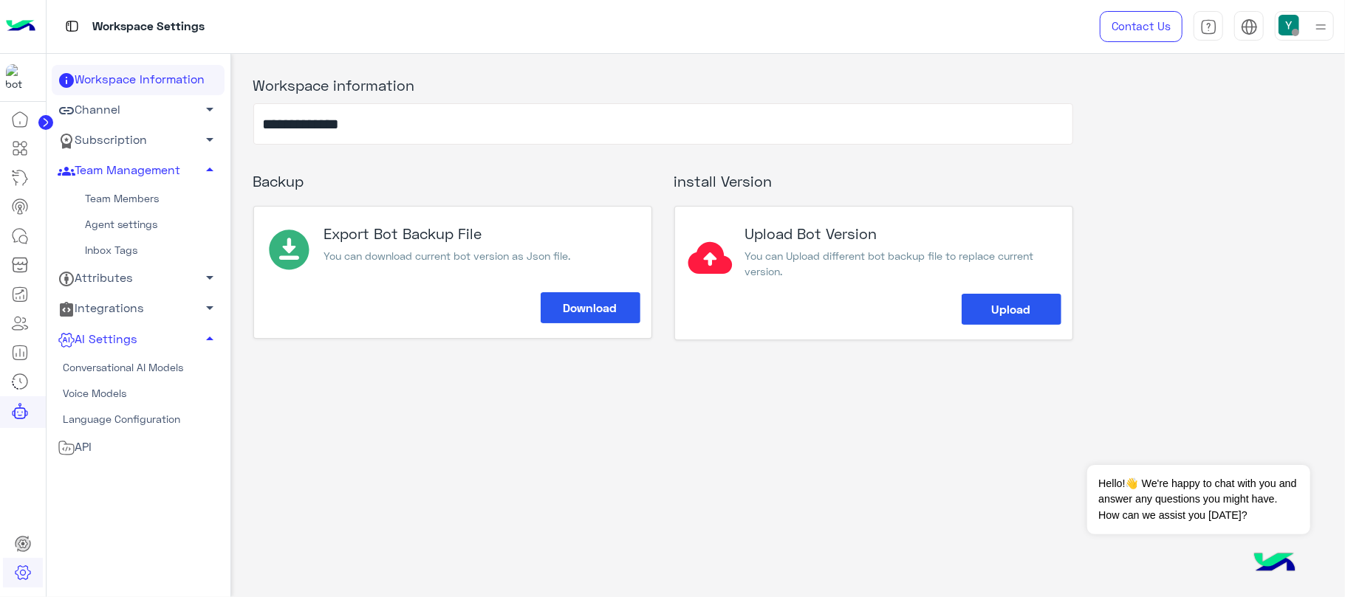
click at [96, 190] on link "Team Members" at bounding box center [138, 199] width 173 height 26
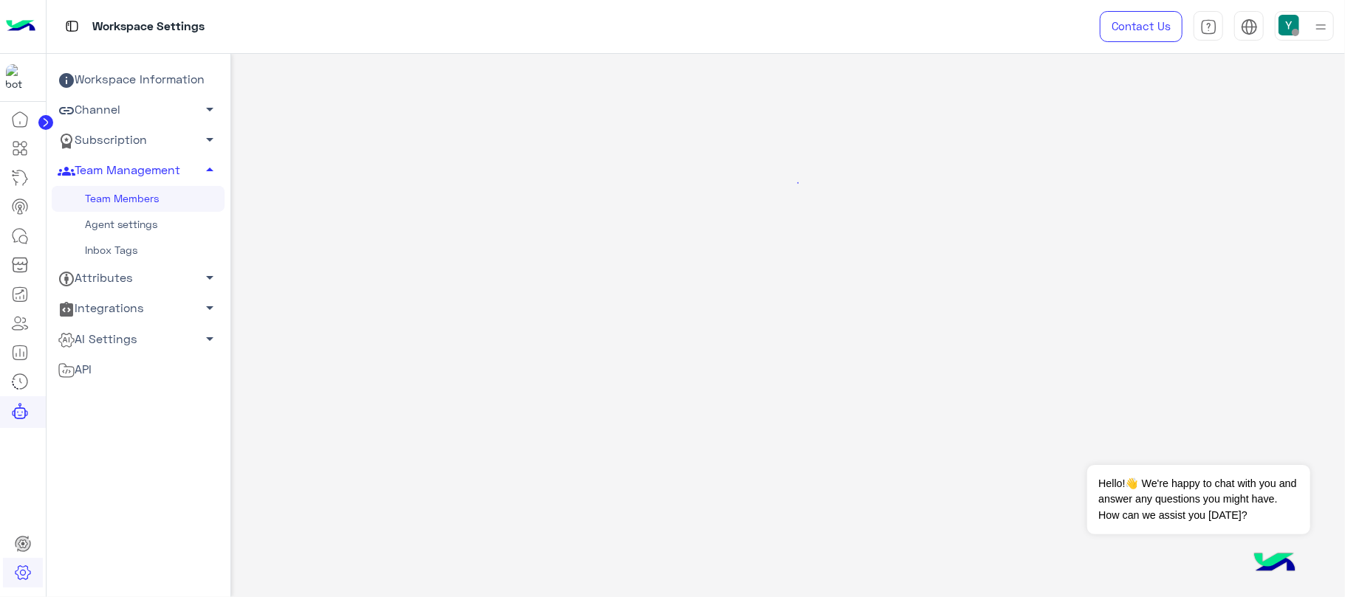
click at [105, 243] on link "Inbox Tags" at bounding box center [138, 251] width 173 height 26
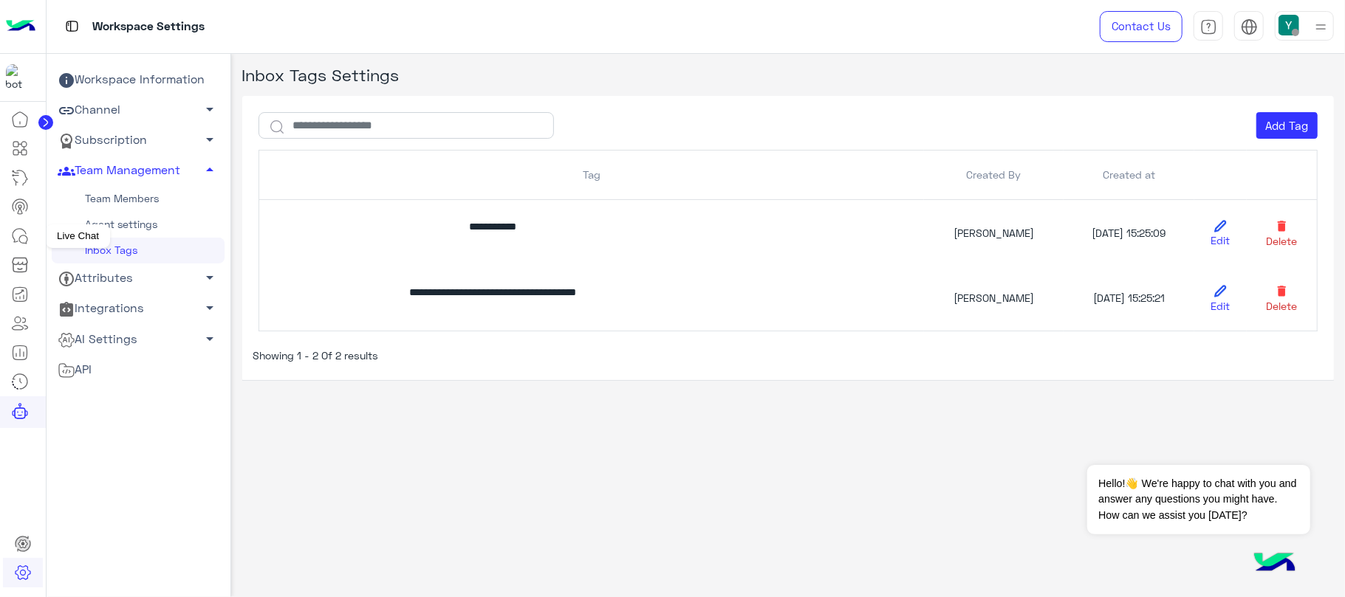
click at [27, 233] on icon at bounding box center [20, 236] width 18 height 18
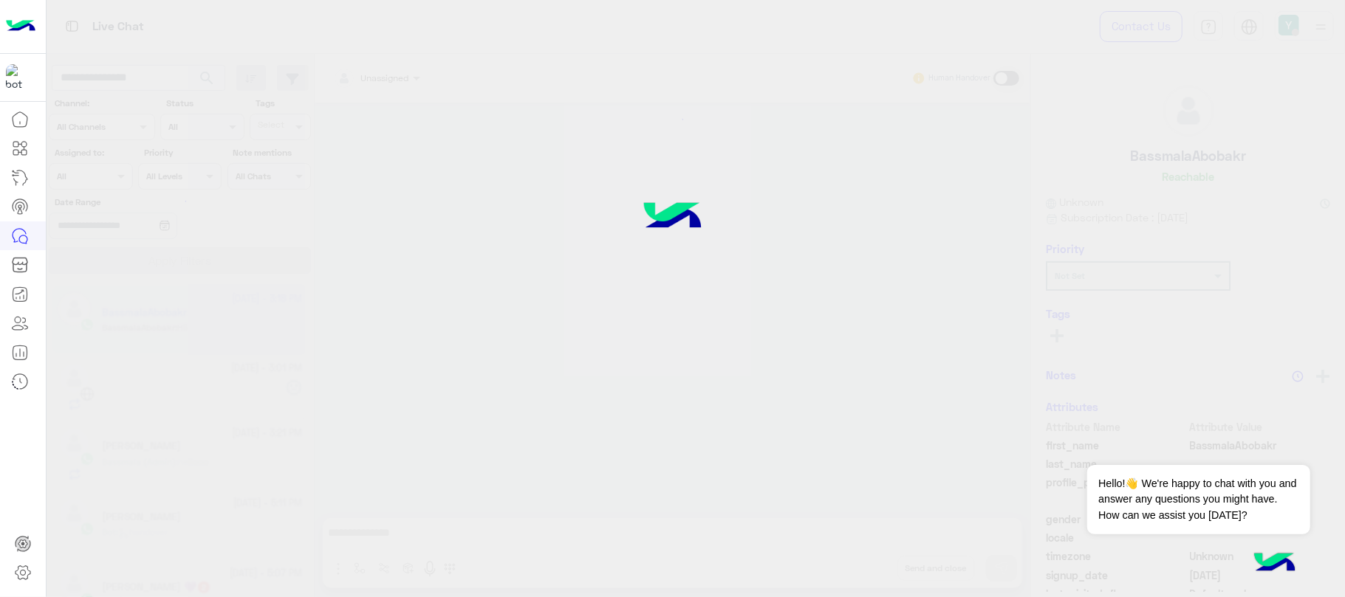
scroll to position [954, 0]
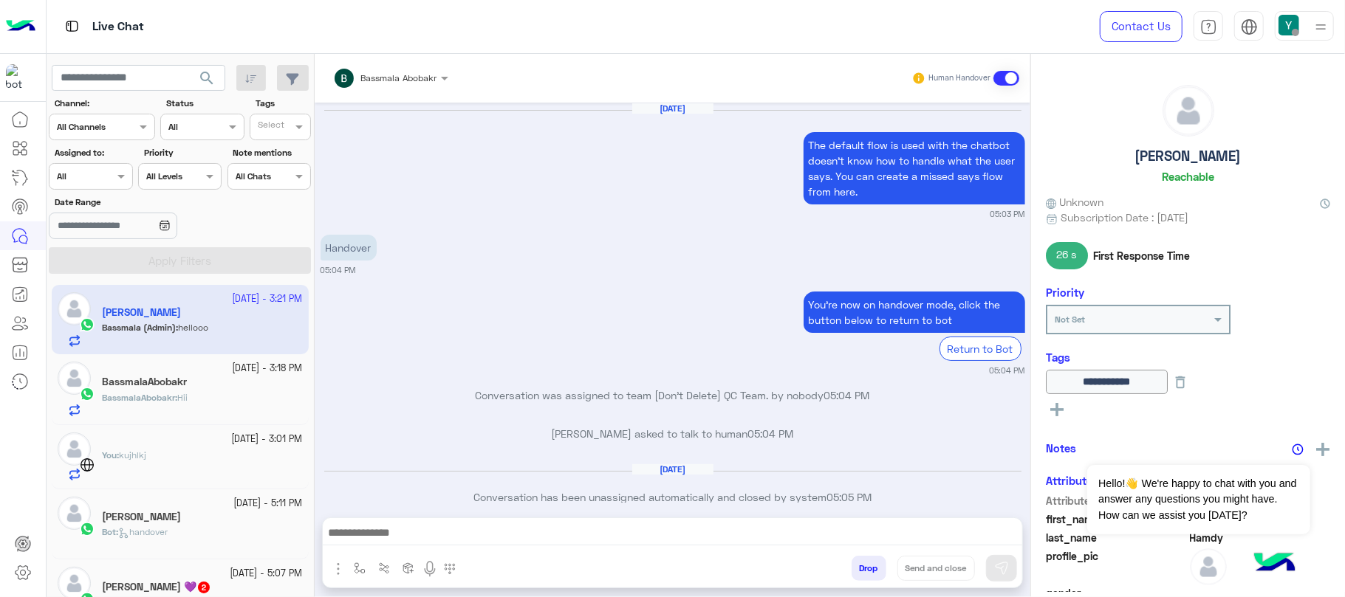
scroll to position [854, 0]
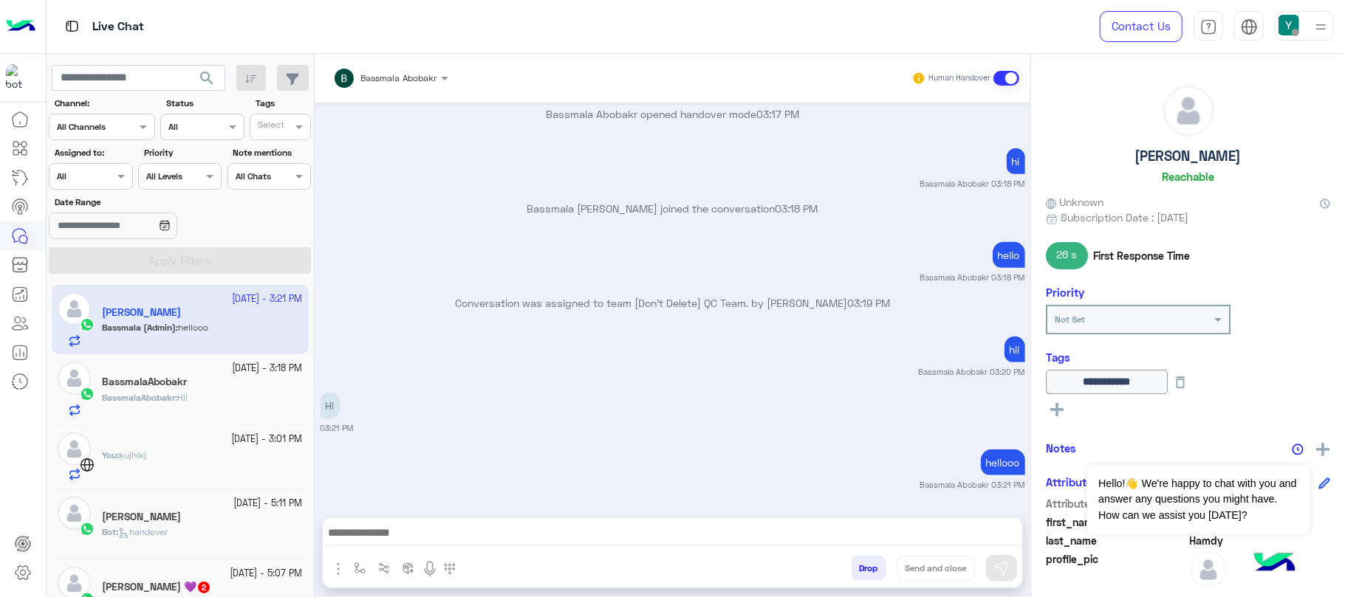
click at [397, 80] on input "text" at bounding box center [371, 75] width 77 height 13
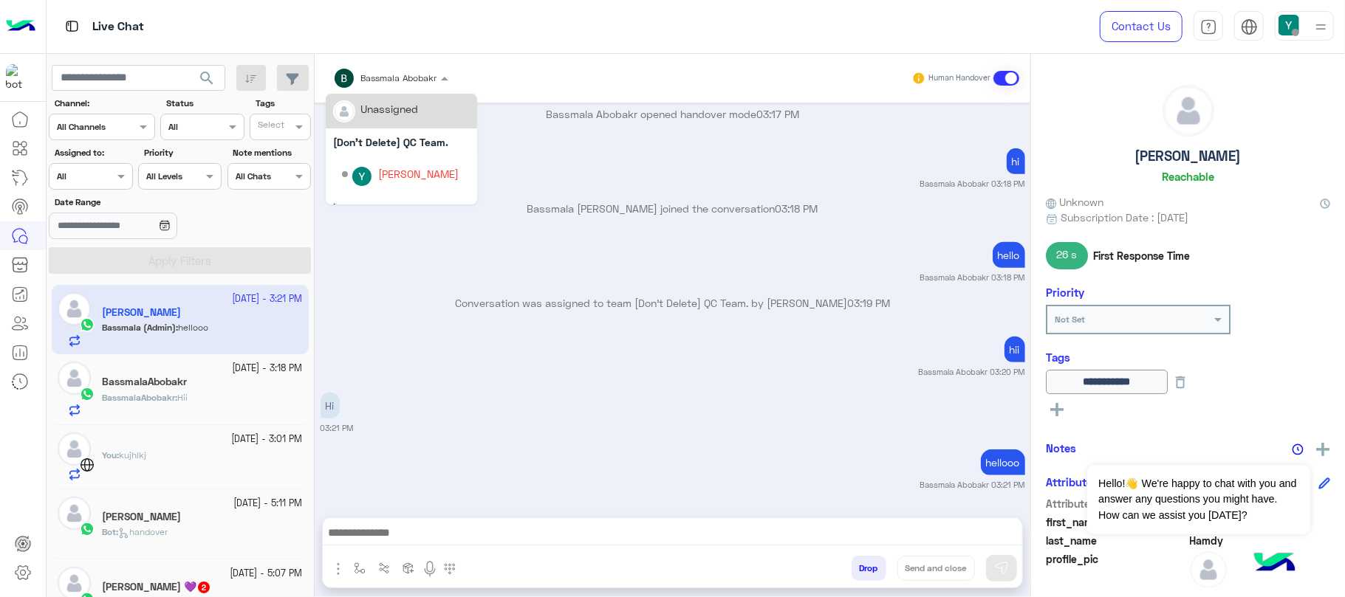
scroll to position [4, 0]
click at [567, 338] on div "hii Bassmala Abobakr 03:20 PM" at bounding box center [673, 355] width 705 height 45
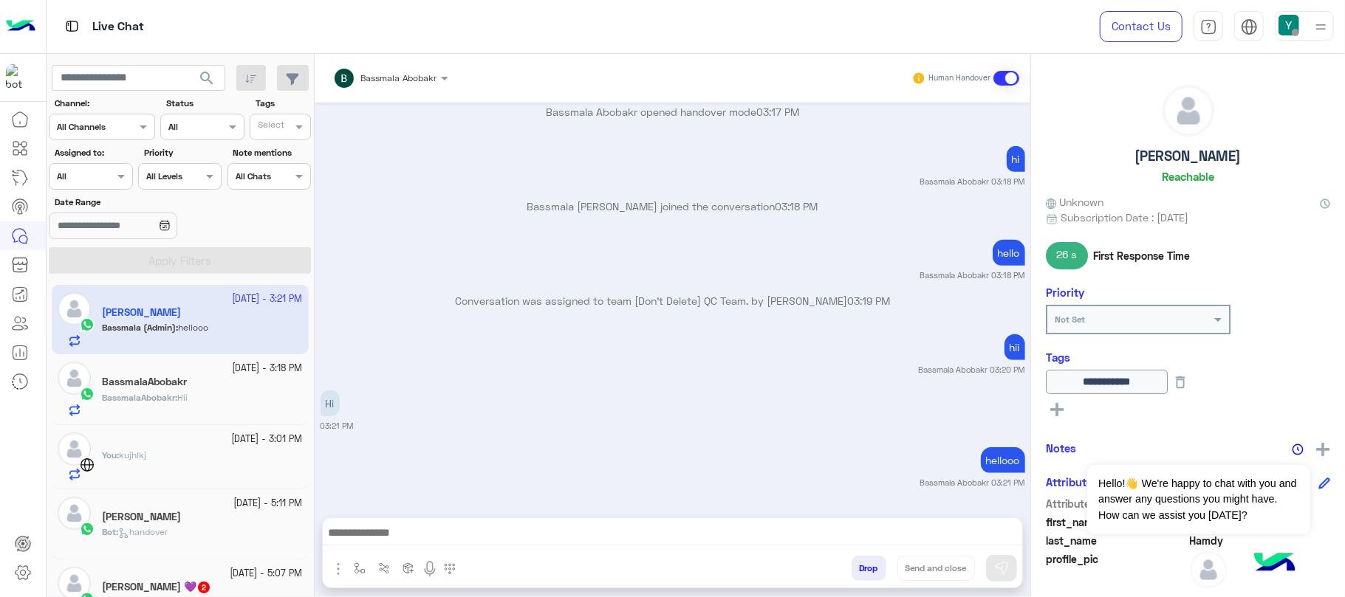
scroll to position [893, 0]
